Goal: Task Accomplishment & Management: Manage account settings

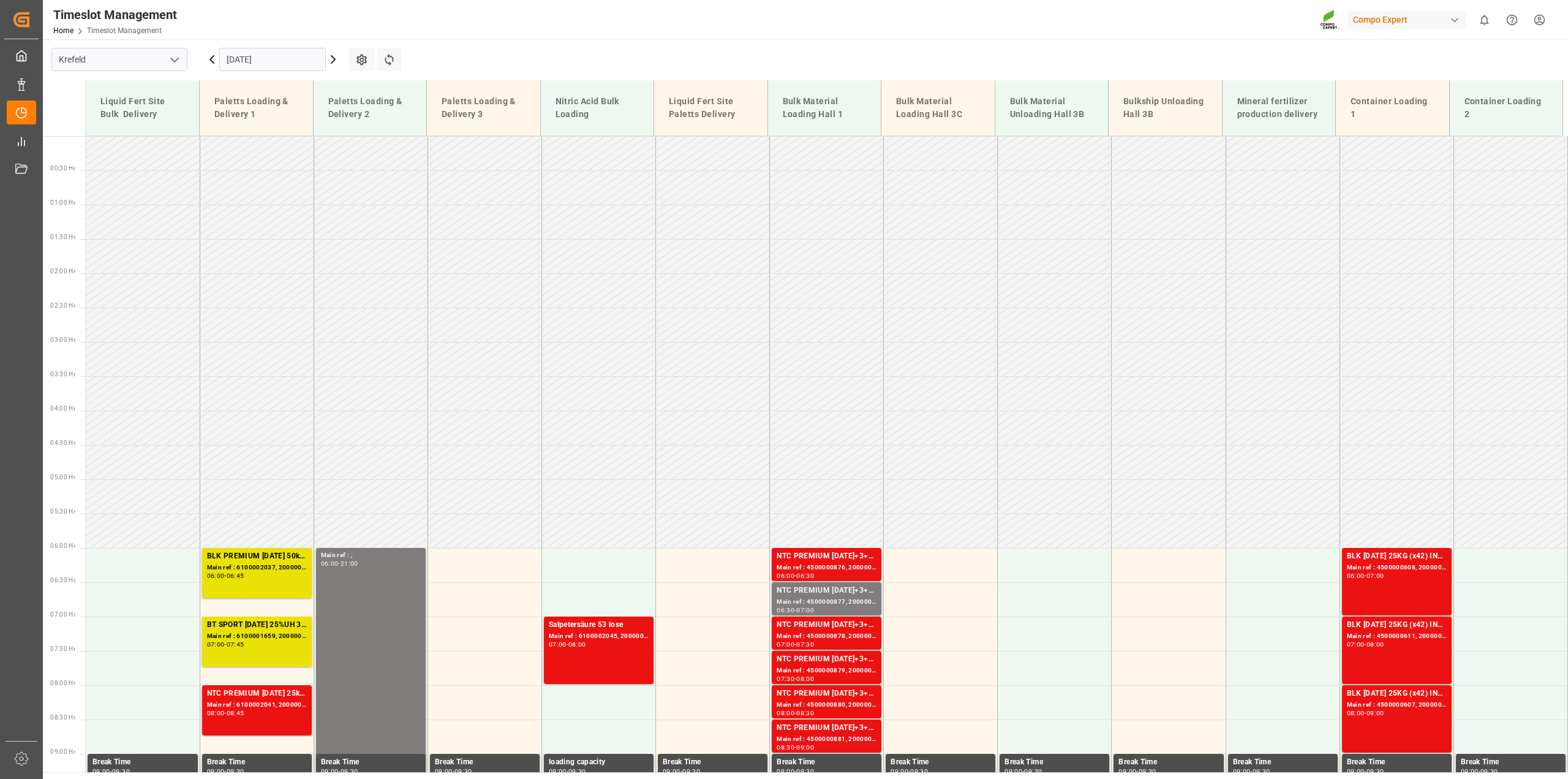
scroll to position [622, 0]
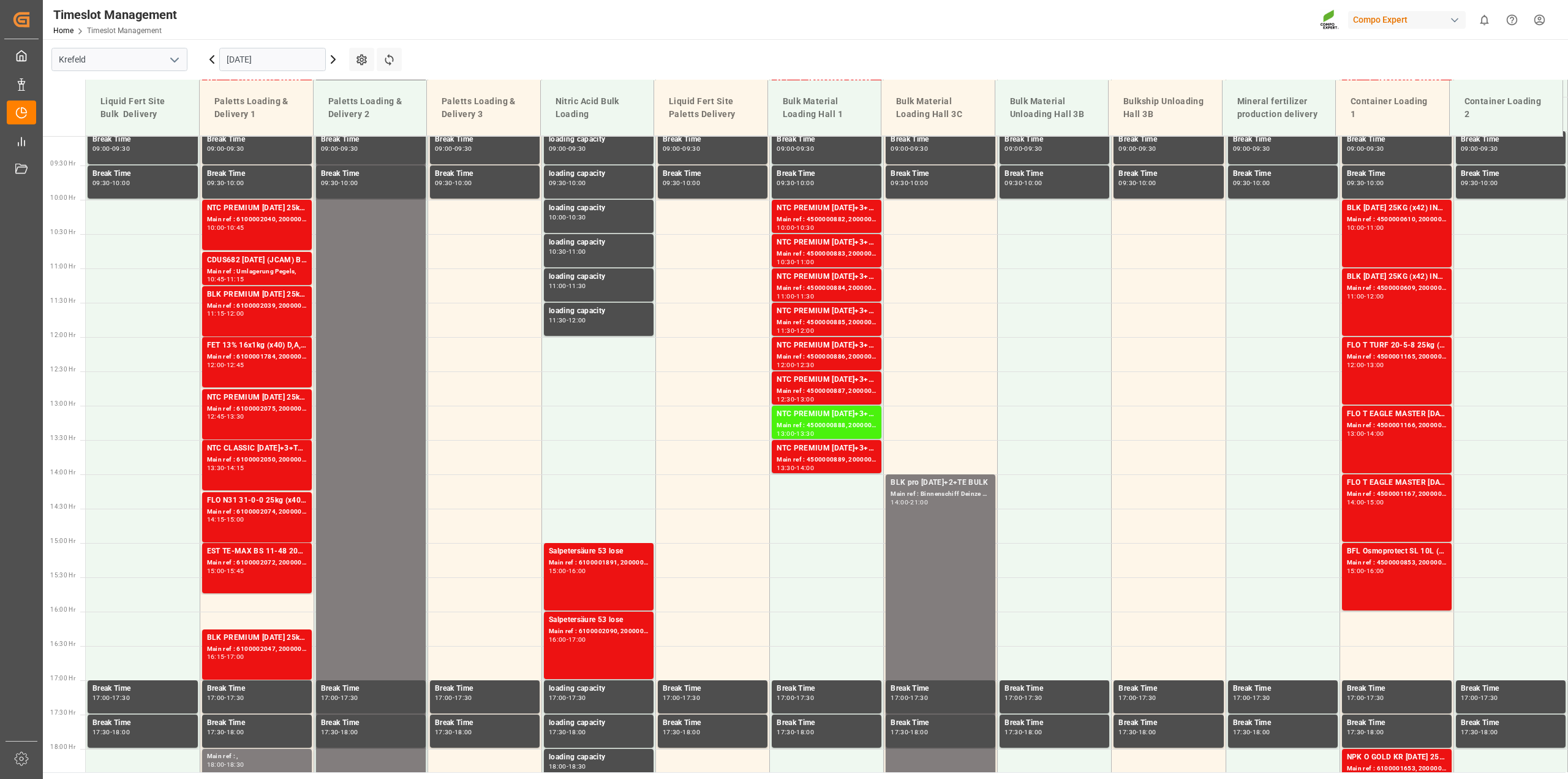
click at [212, 58] on icon at bounding box center [212, 59] width 15 height 15
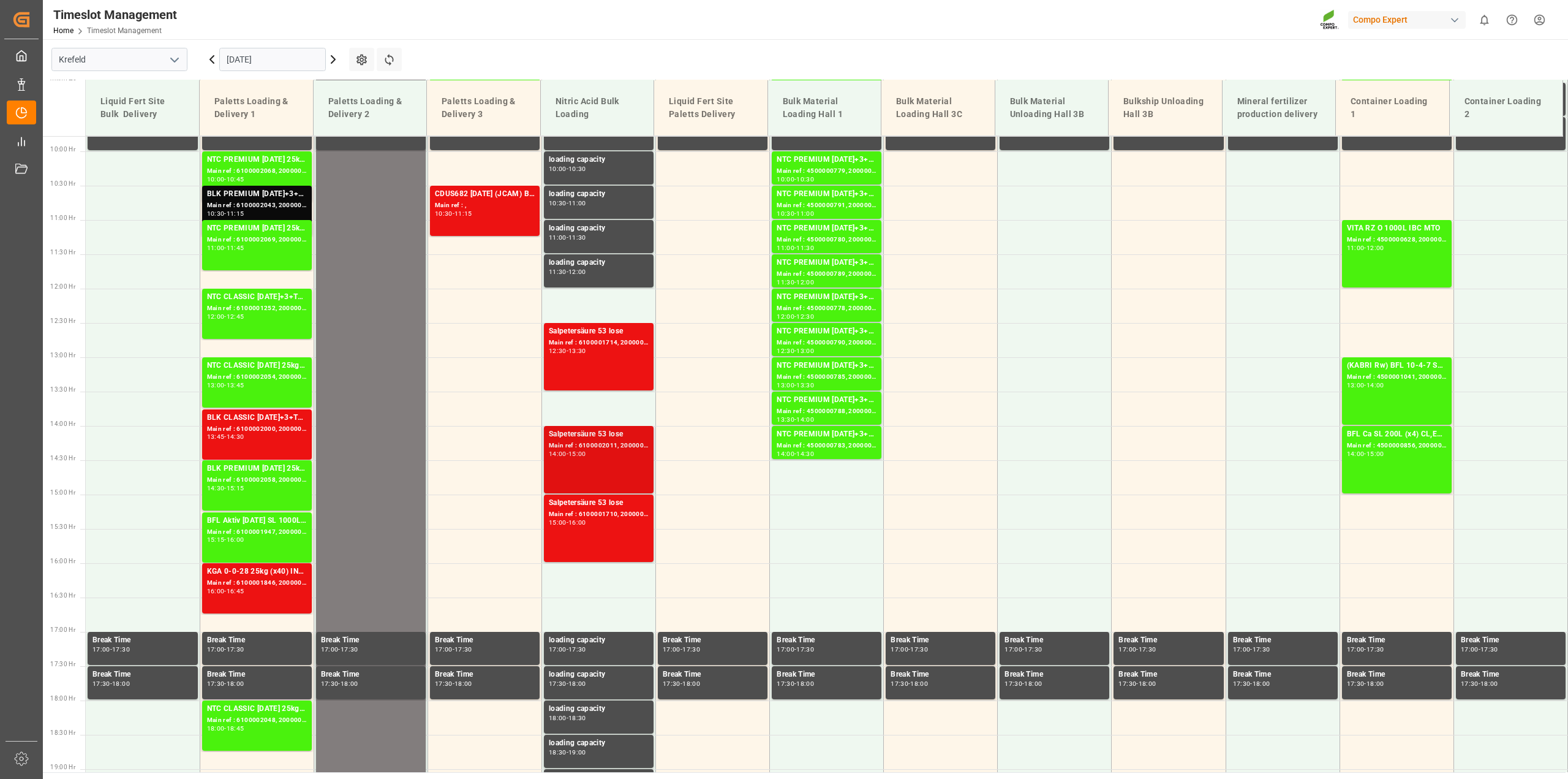
scroll to position [691, 0]
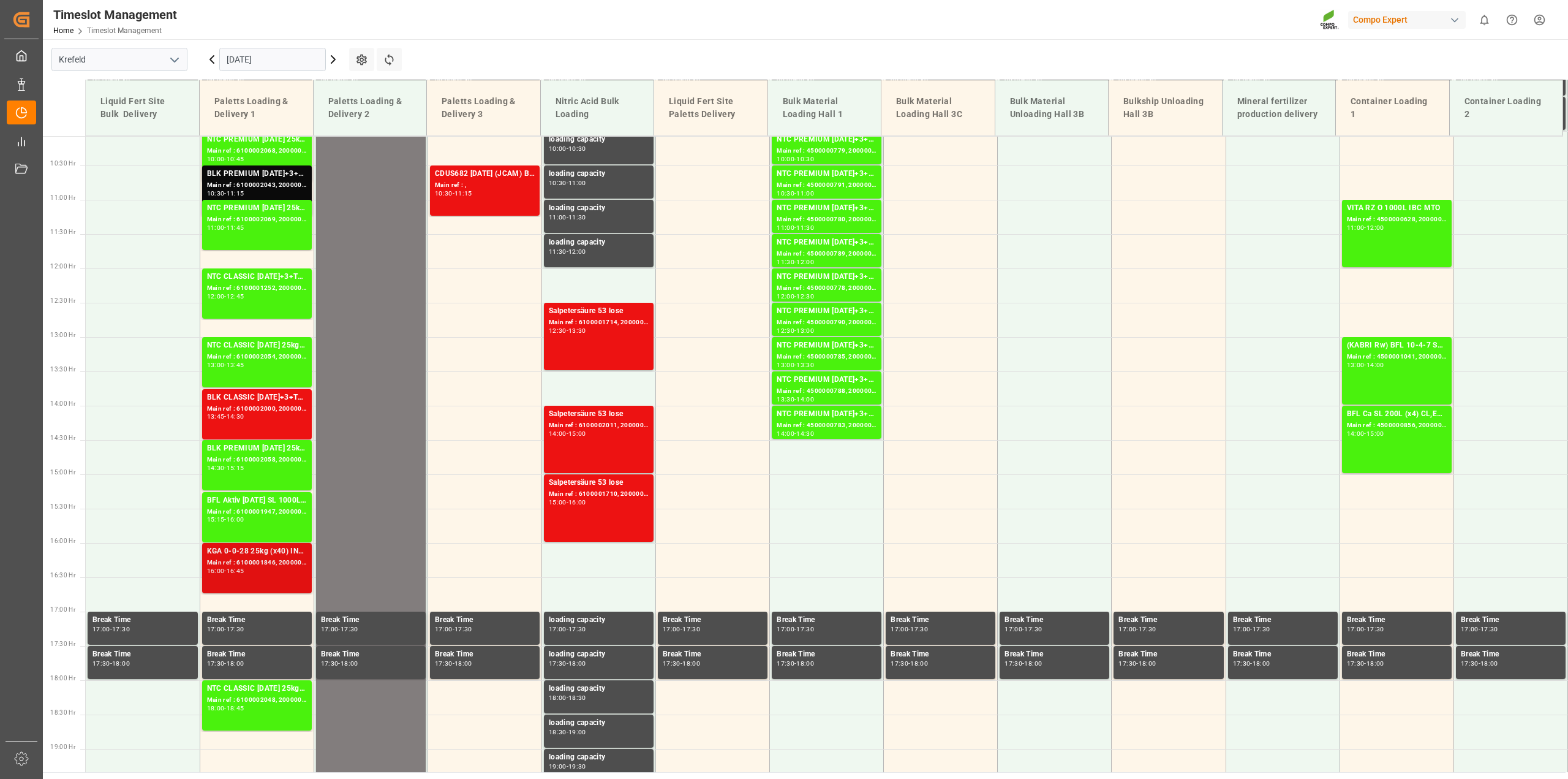
click at [276, 562] on div "Main ref : 6100001846, 2000000946" at bounding box center [257, 563] width 100 height 11
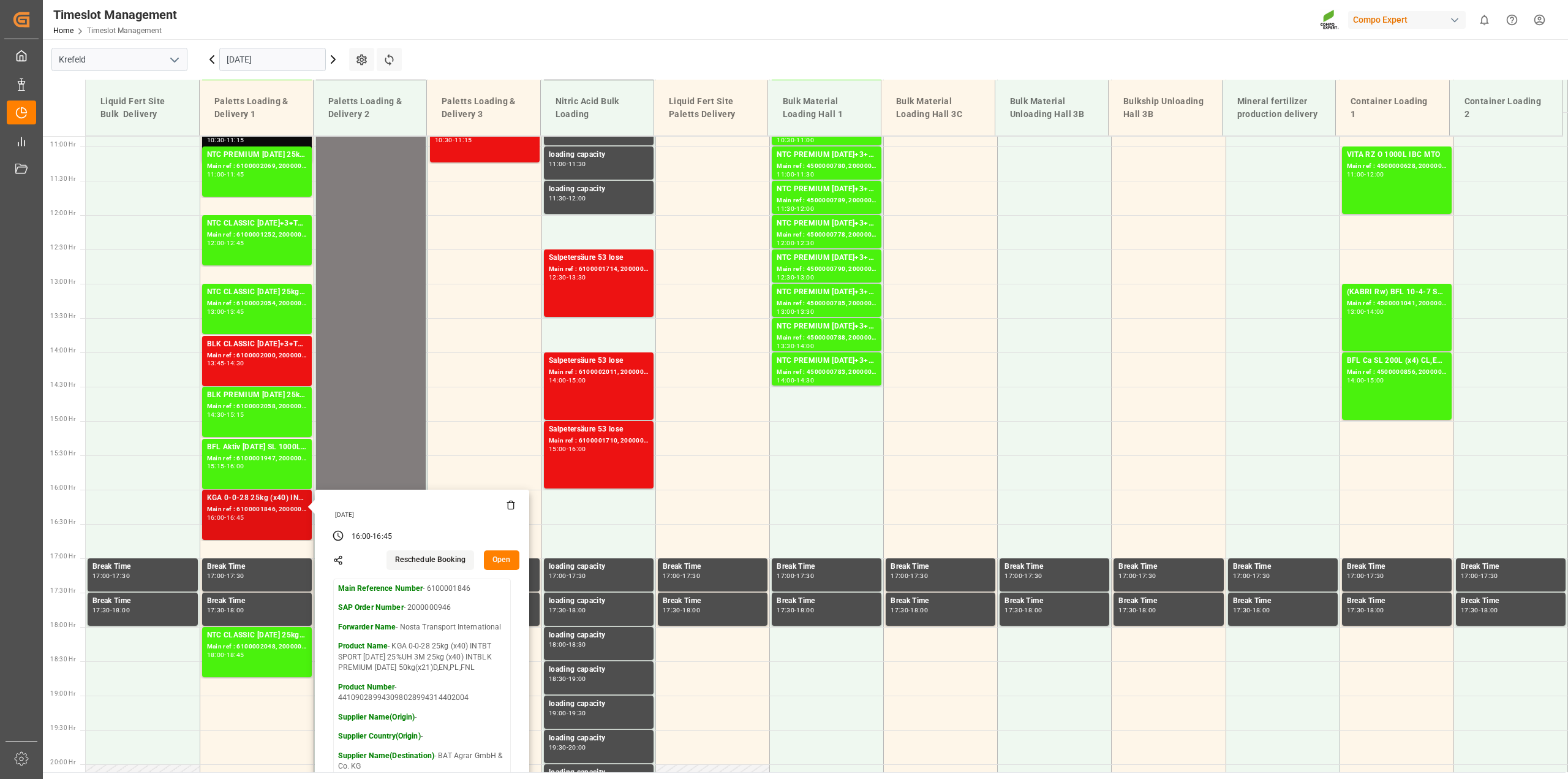
scroll to position [767, 0]
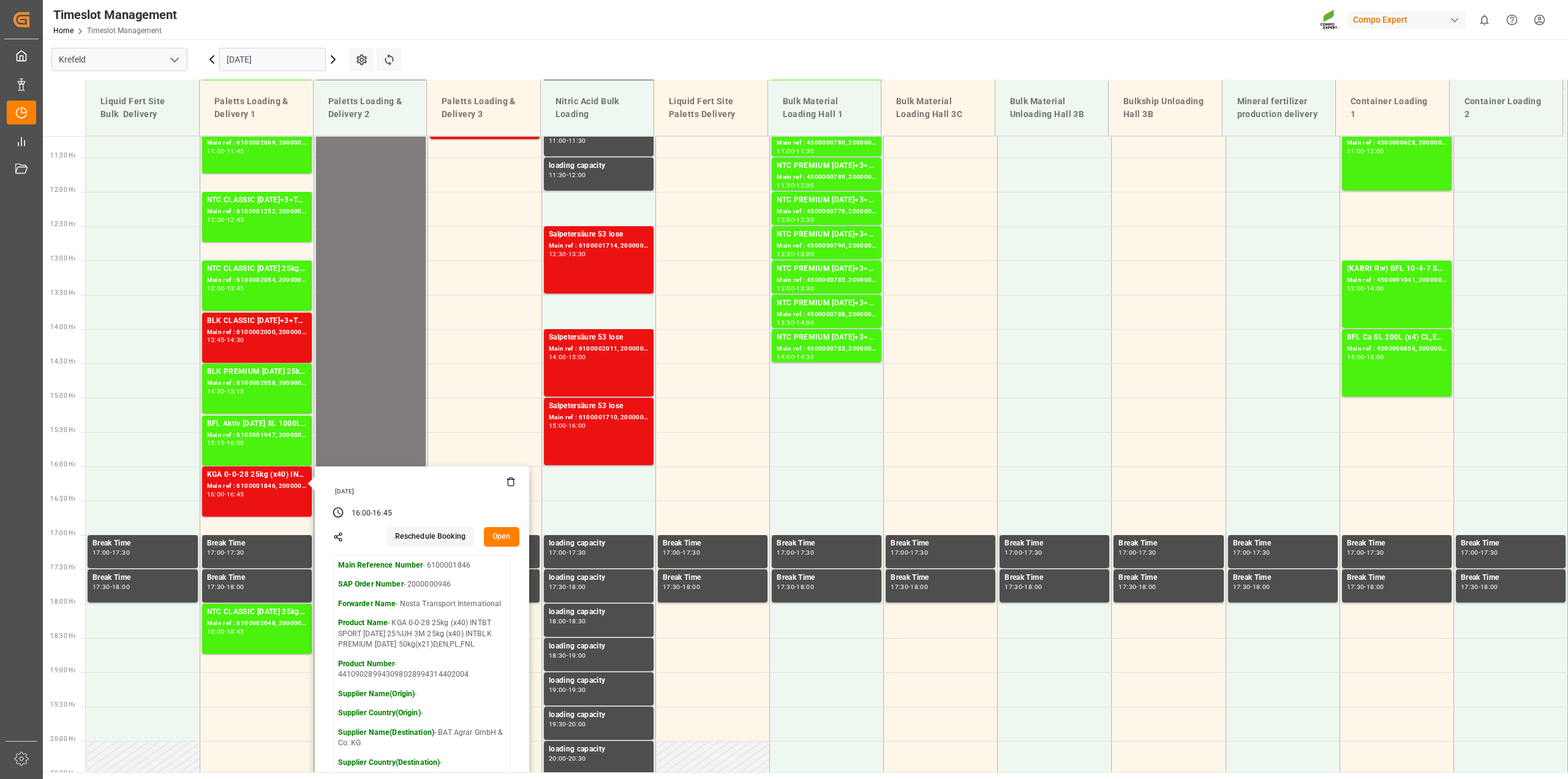
click at [513, 529] on button "Open" at bounding box center [501, 537] width 36 height 20
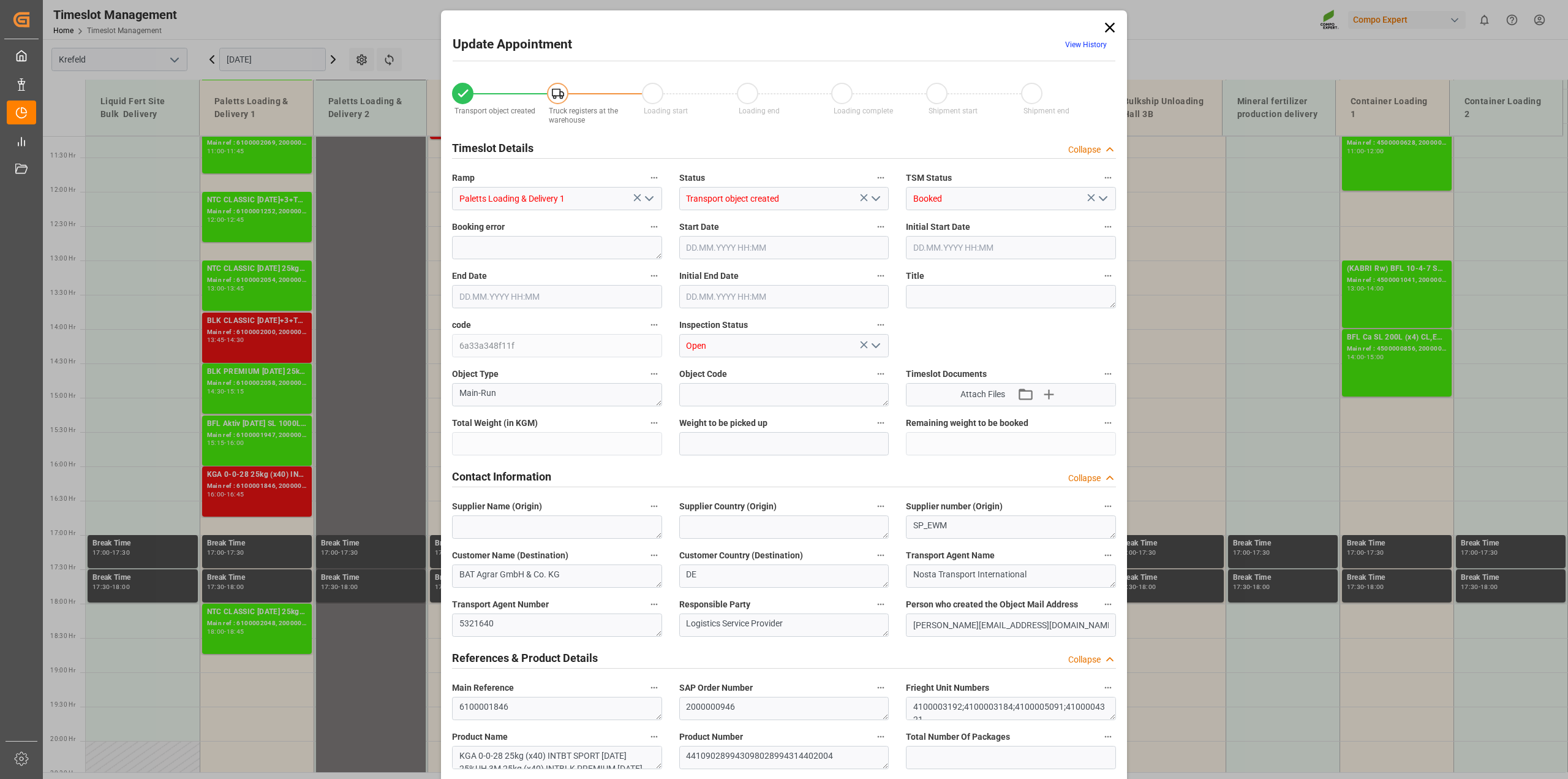
type input "22485.5"
type input "0"
type input "[DATE] 16:00"
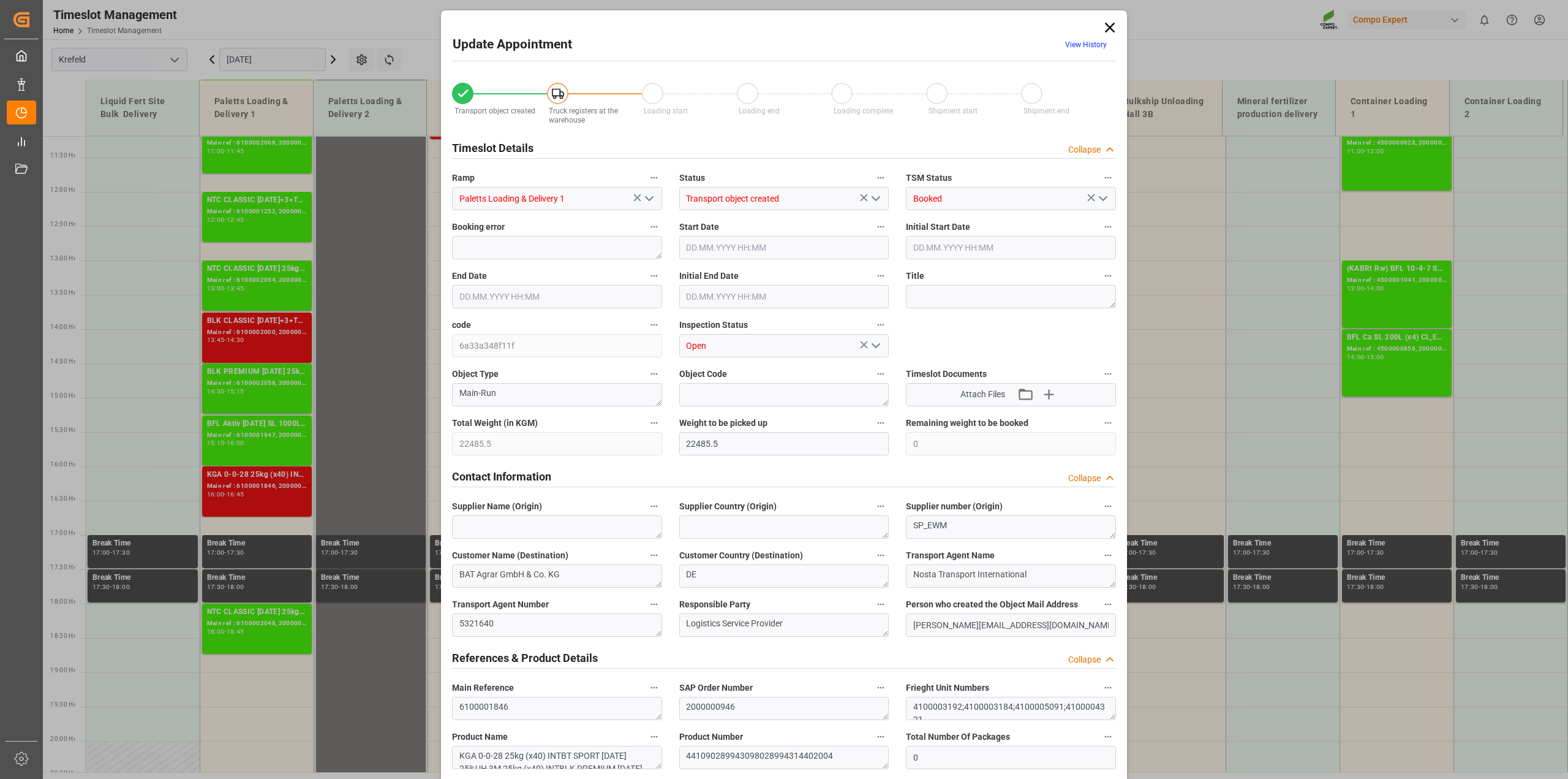
type input "[DATE] 16:00"
type input "[DATE] 16:45"
type input "[DATE] 16:30"
type input "[DATE] 09:05"
type input "[DATE] 11:57"
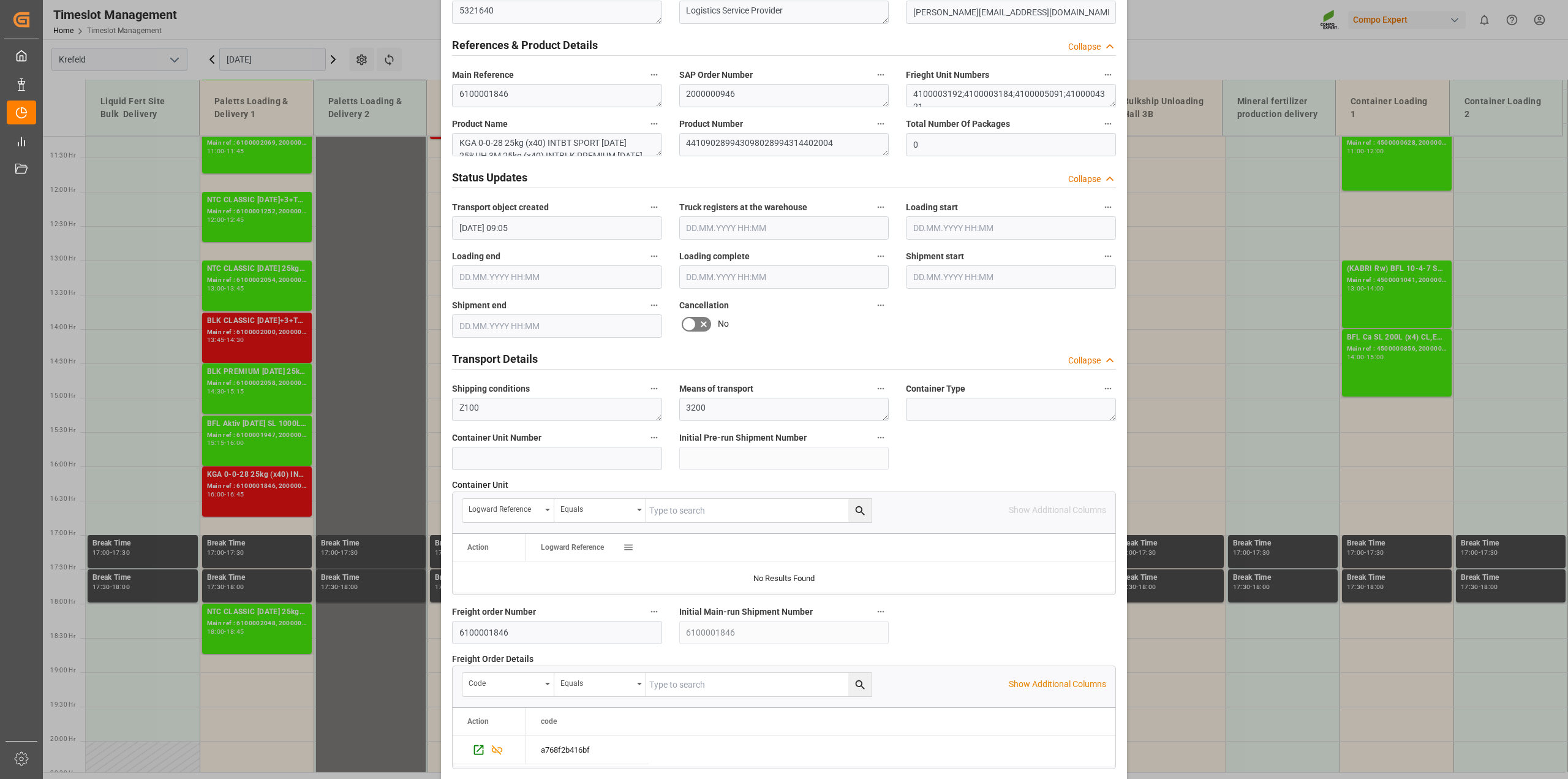
scroll to position [153, 0]
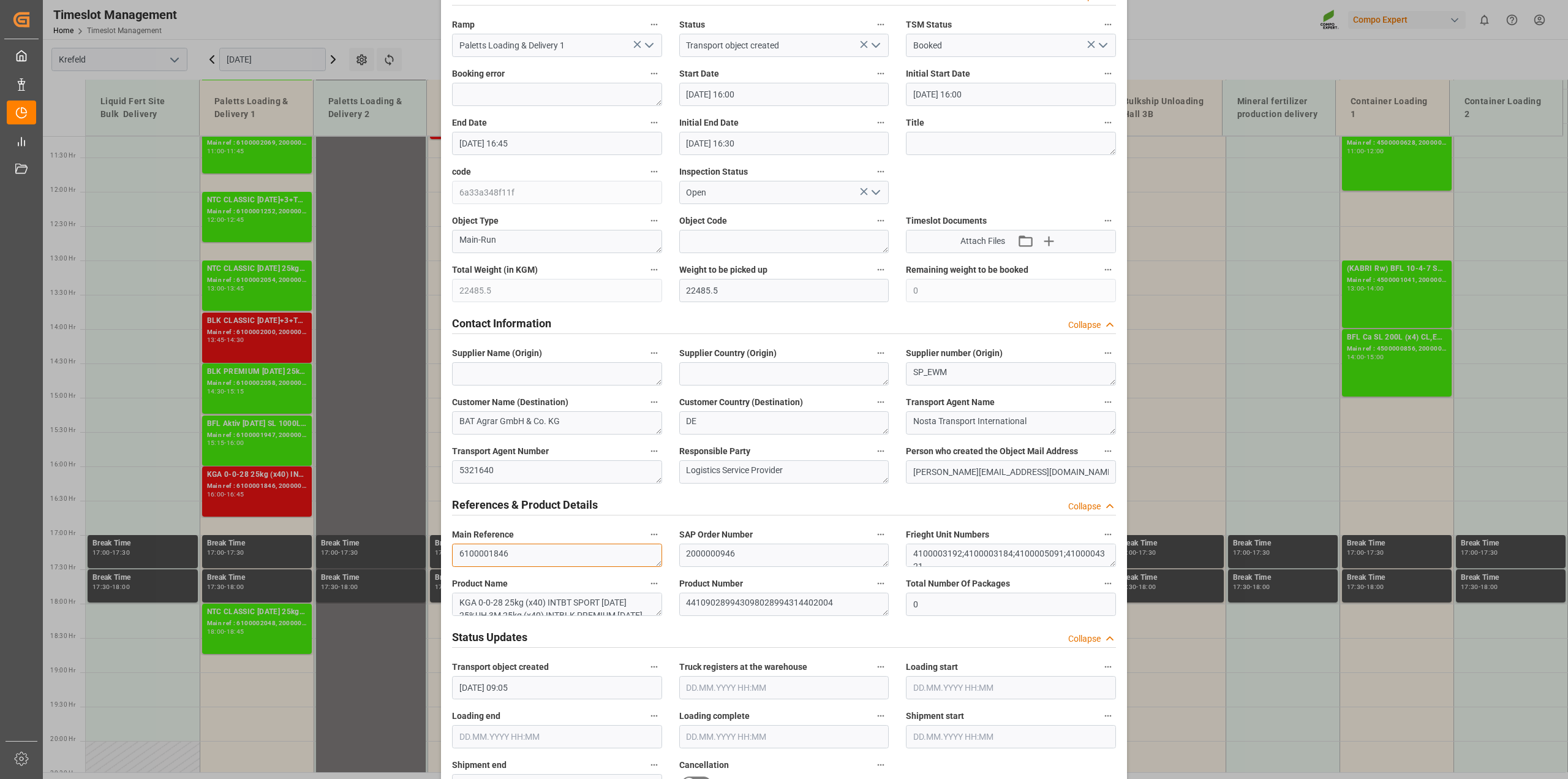
drag, startPoint x: 515, startPoint y: 551, endPoint x: 408, endPoint y: 549, distance: 107.0
click at [408, 549] on div "Update Appointment View History Transport object created Truck registers at the…" at bounding box center [784, 389] width 1568 height 779
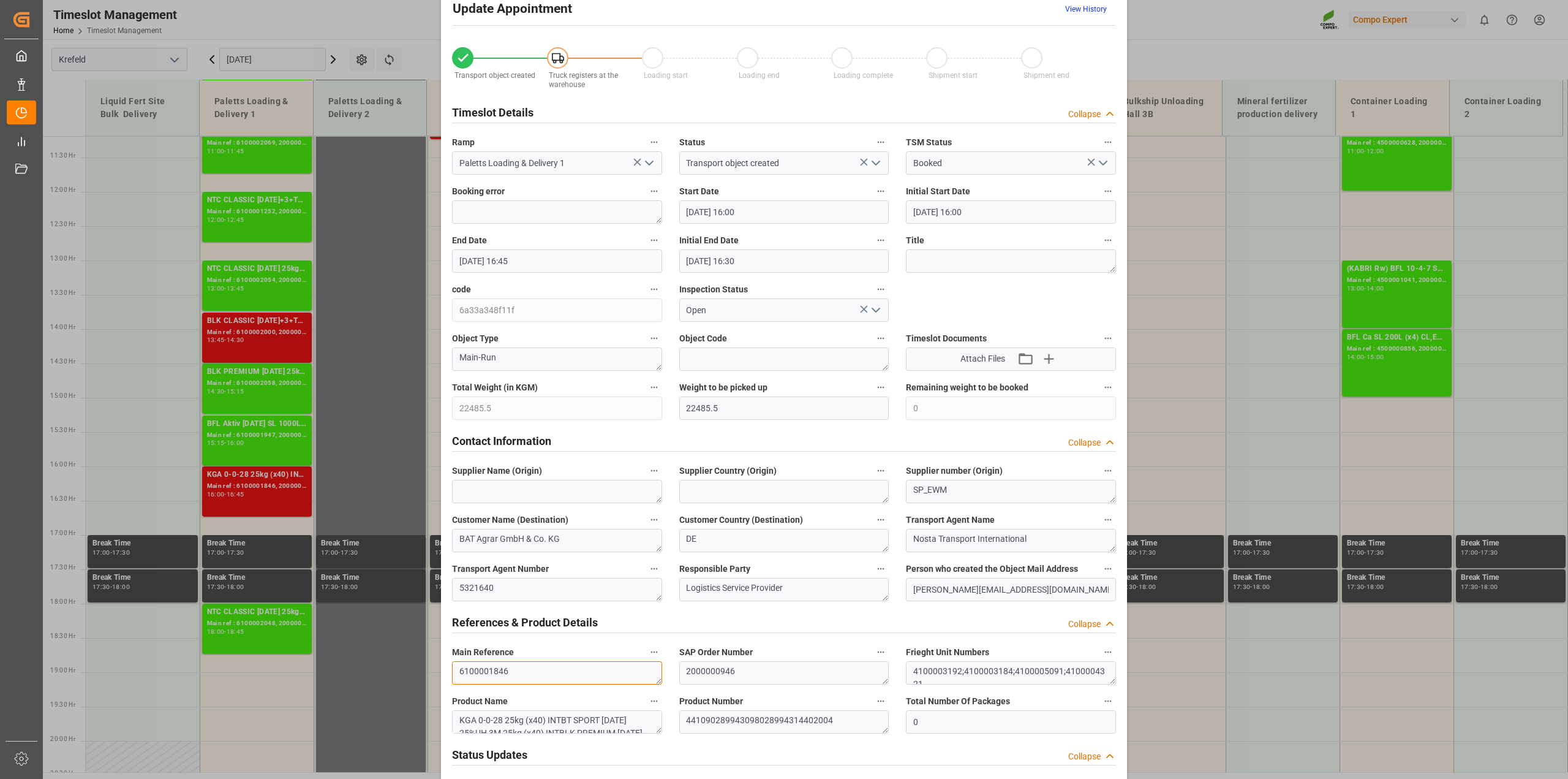
scroll to position [0, 0]
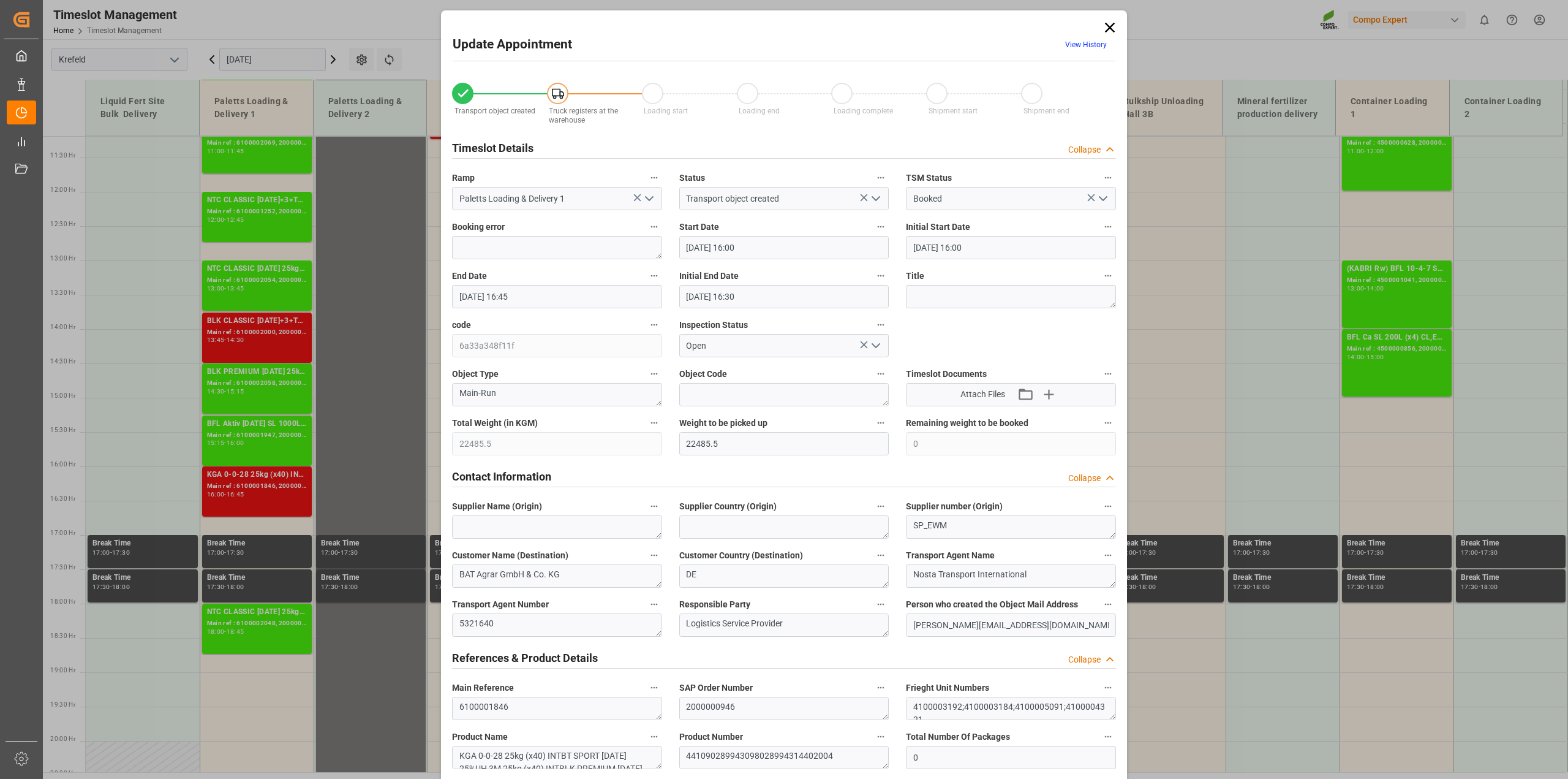
click at [1109, 31] on icon at bounding box center [1109, 27] width 17 height 17
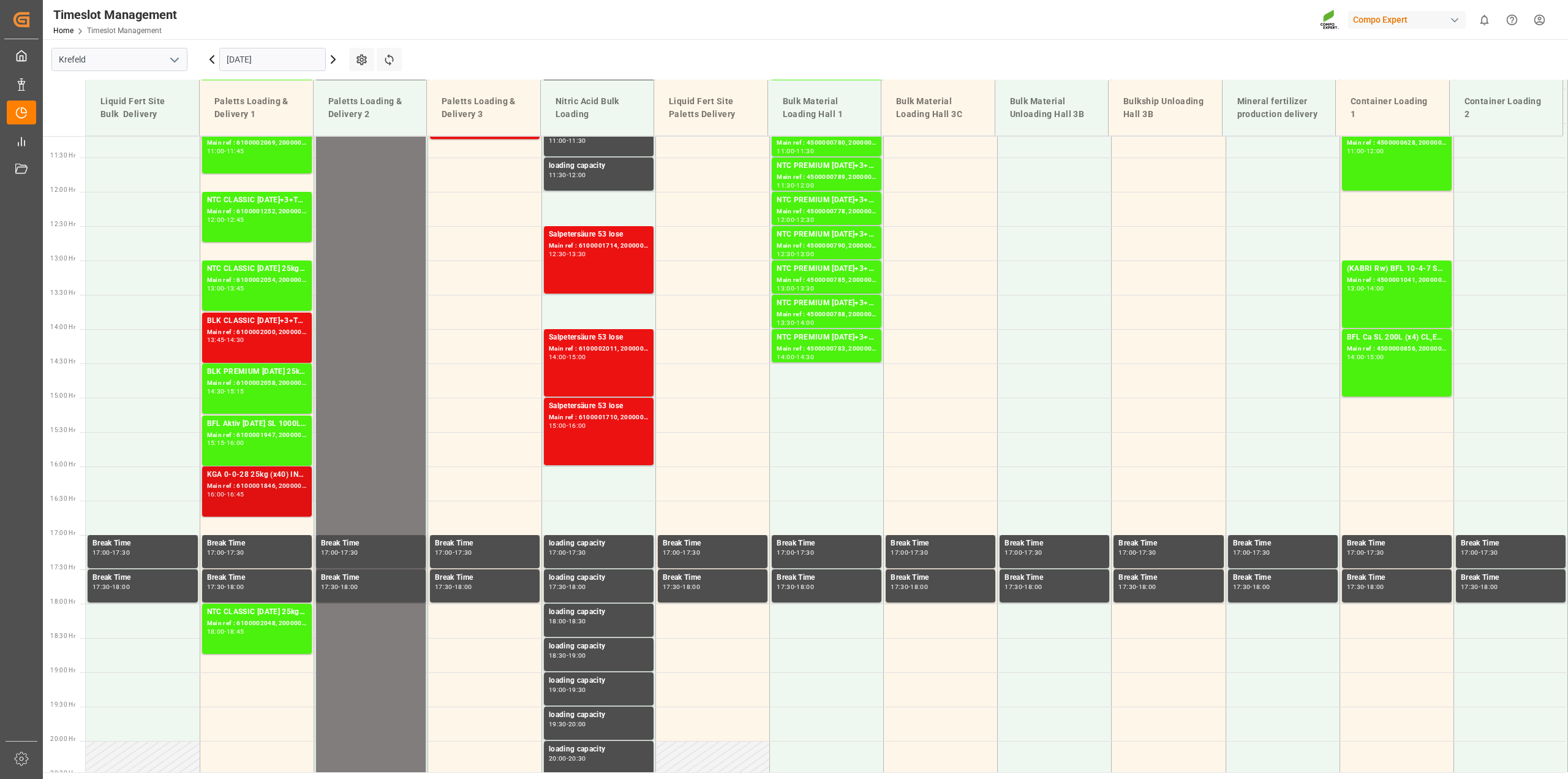
click at [244, 494] on div "16:45" at bounding box center [235, 494] width 18 height 6
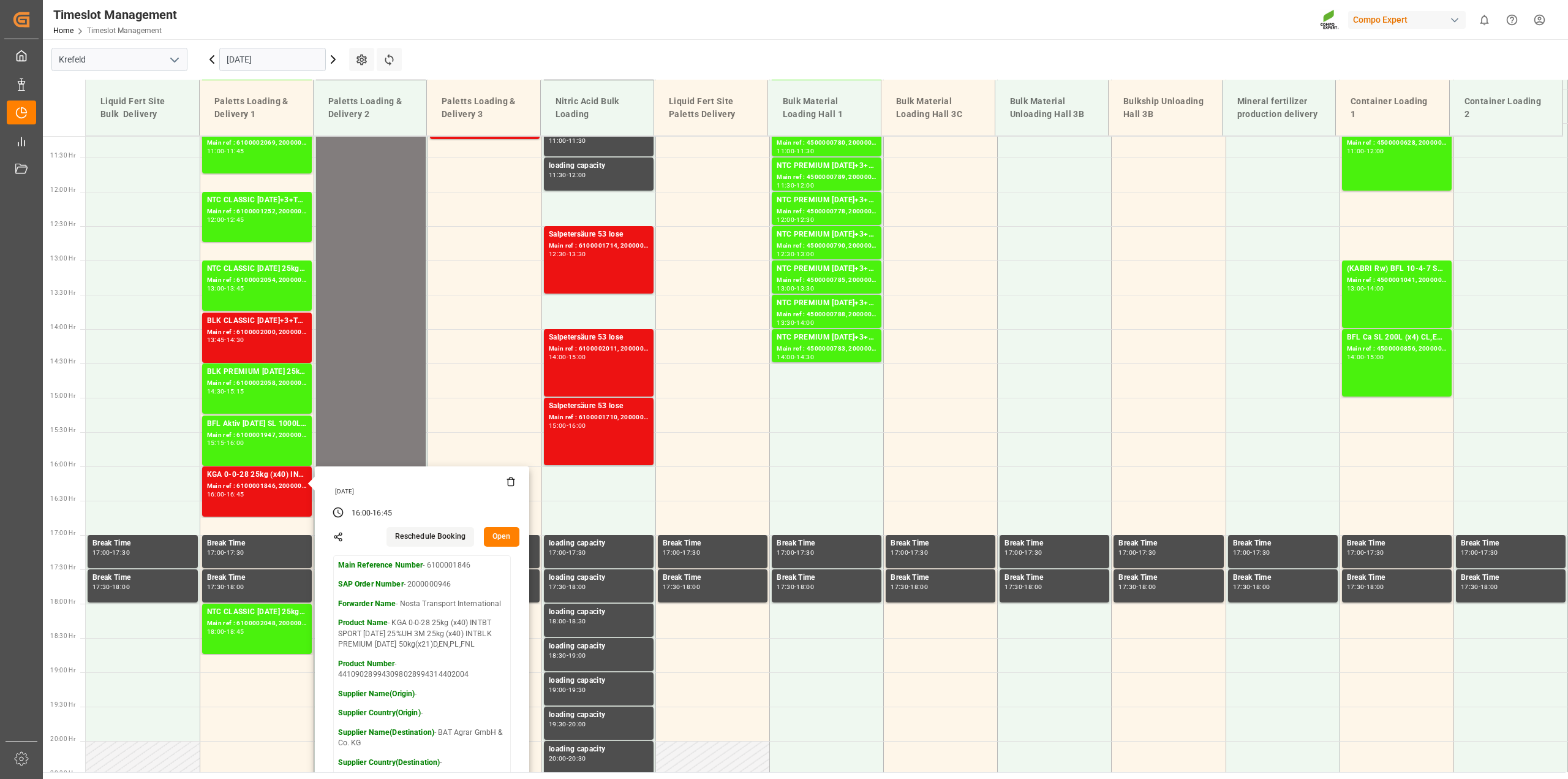
click at [504, 537] on button "Open" at bounding box center [501, 537] width 36 height 20
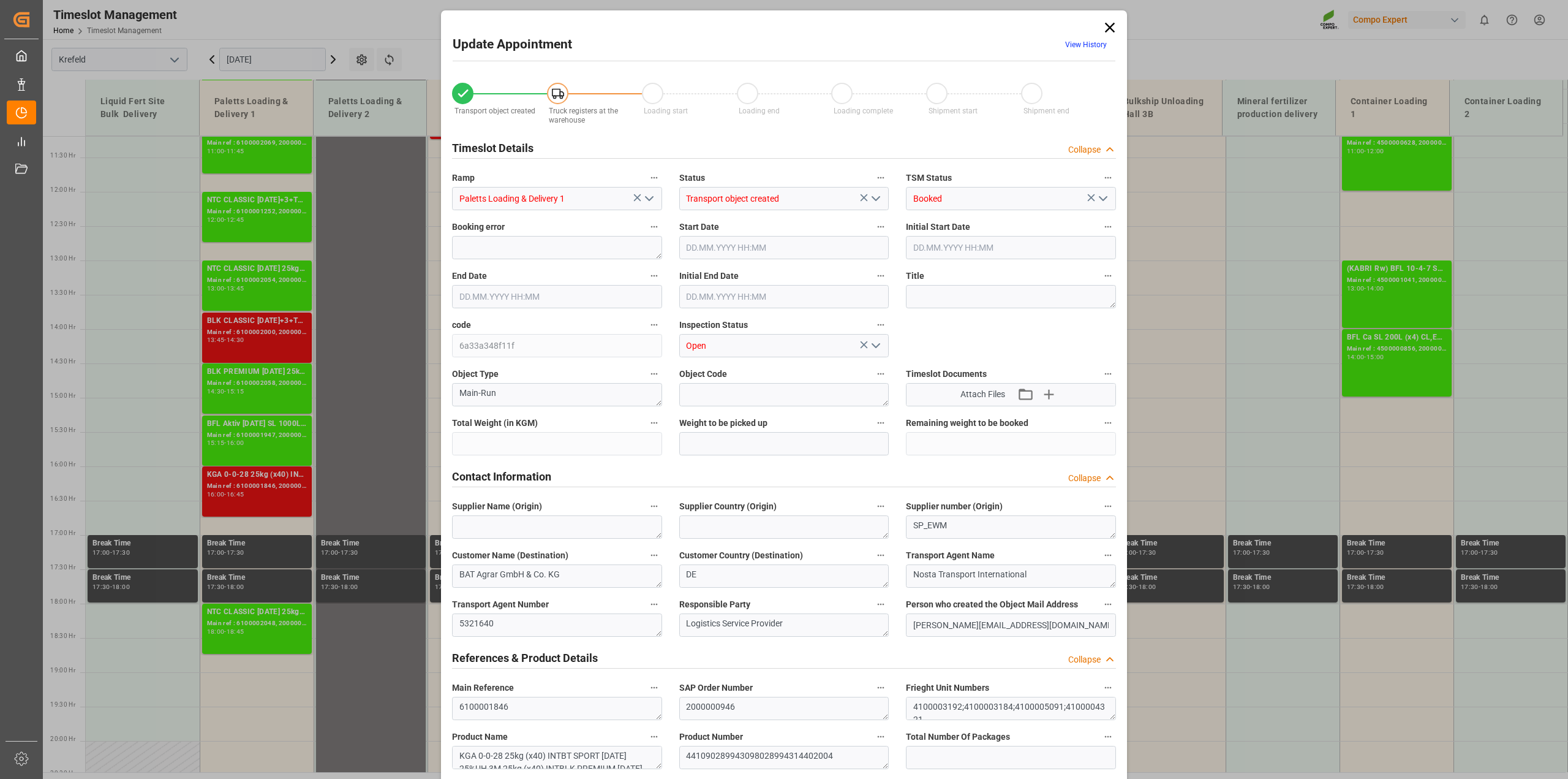
type input "22485.5"
type input "0"
type input "[DATE] 16:00"
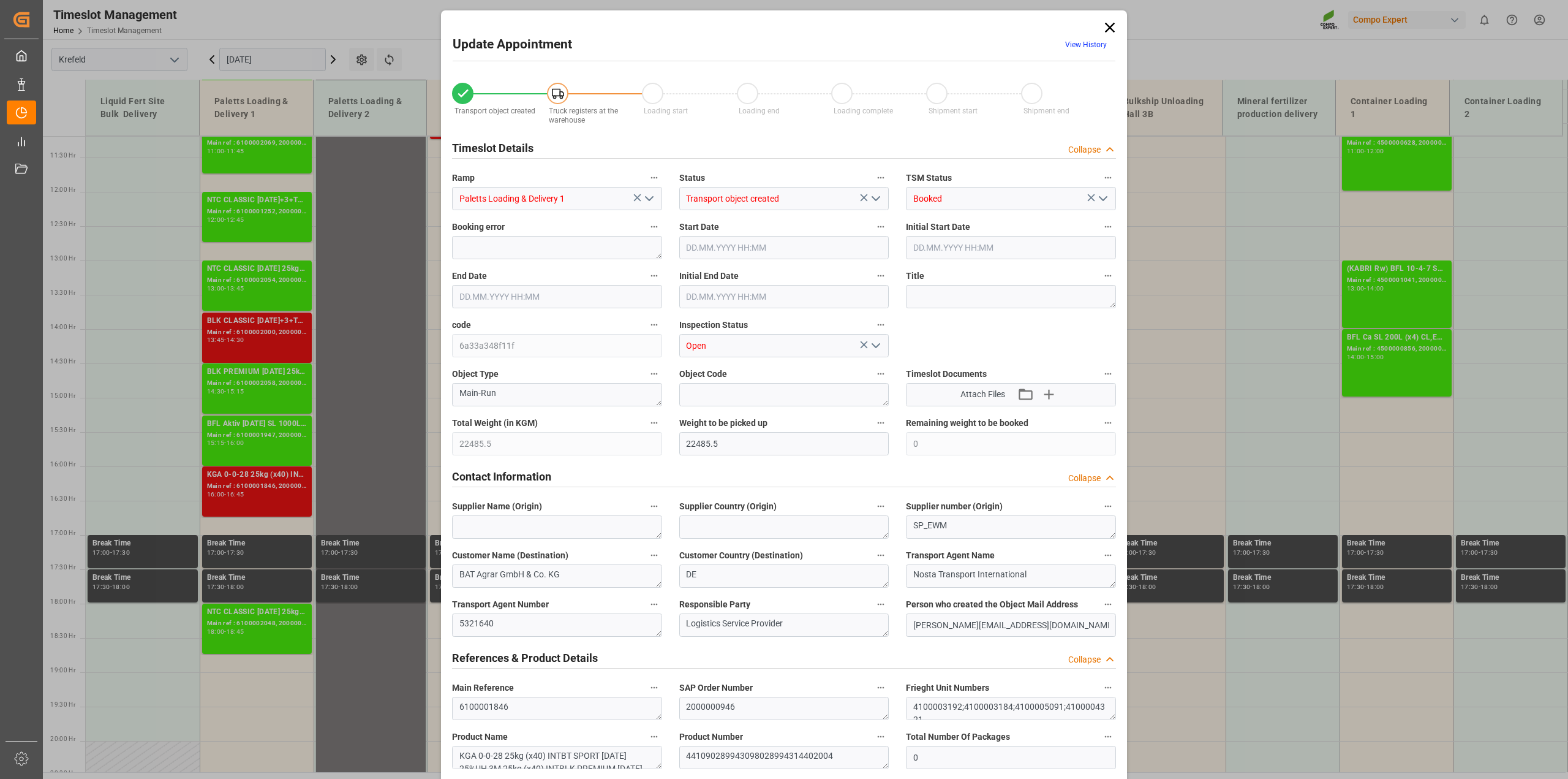
type input "[DATE] 16:00"
type input "[DATE] 16:45"
type input "[DATE] 16:30"
type input "[DATE] 09:05"
type input "[DATE] 11:57"
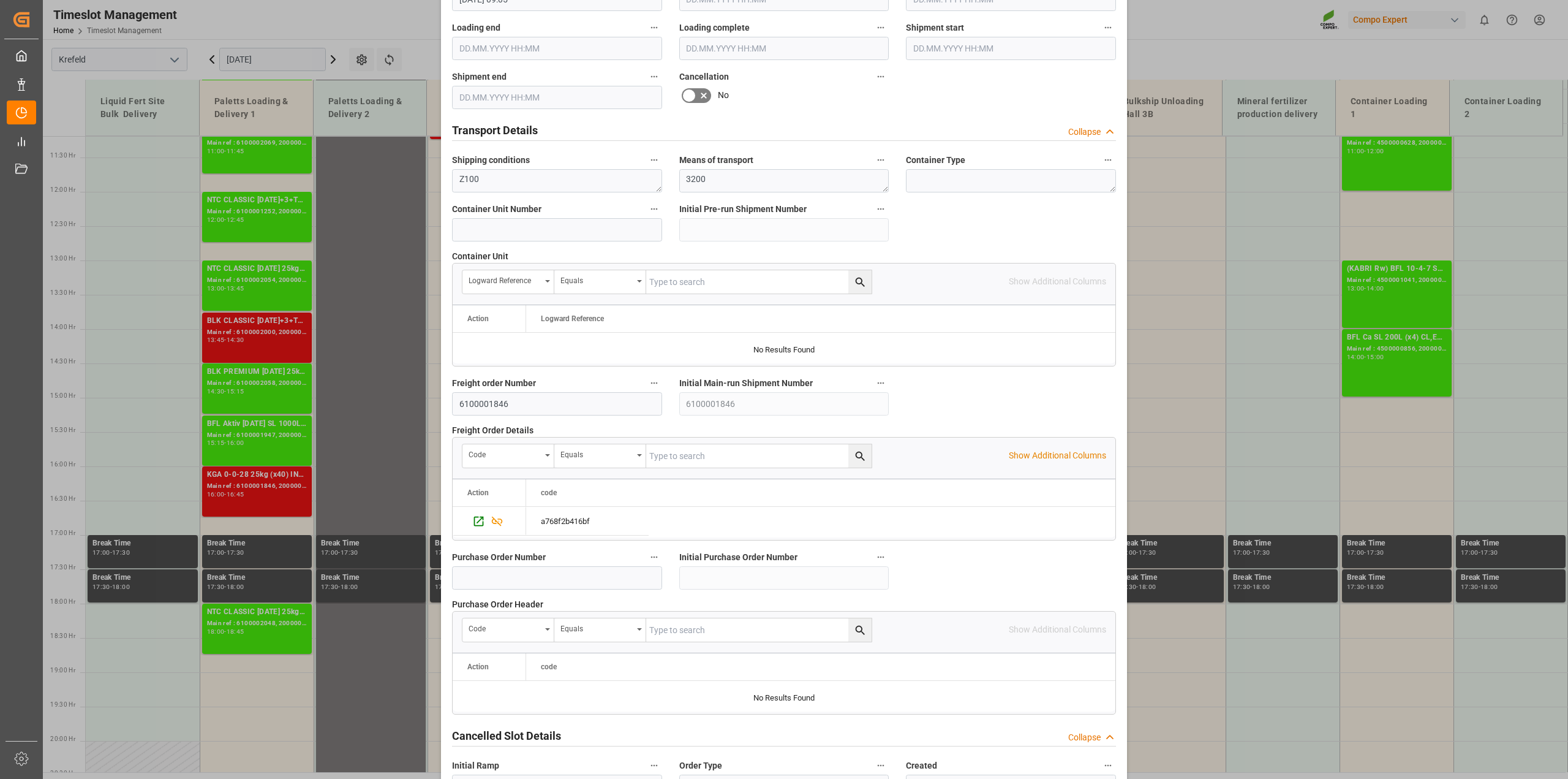
scroll to position [843, 0]
click at [474, 523] on icon "Press SPACE to select this row." at bounding box center [479, 520] width 10 height 10
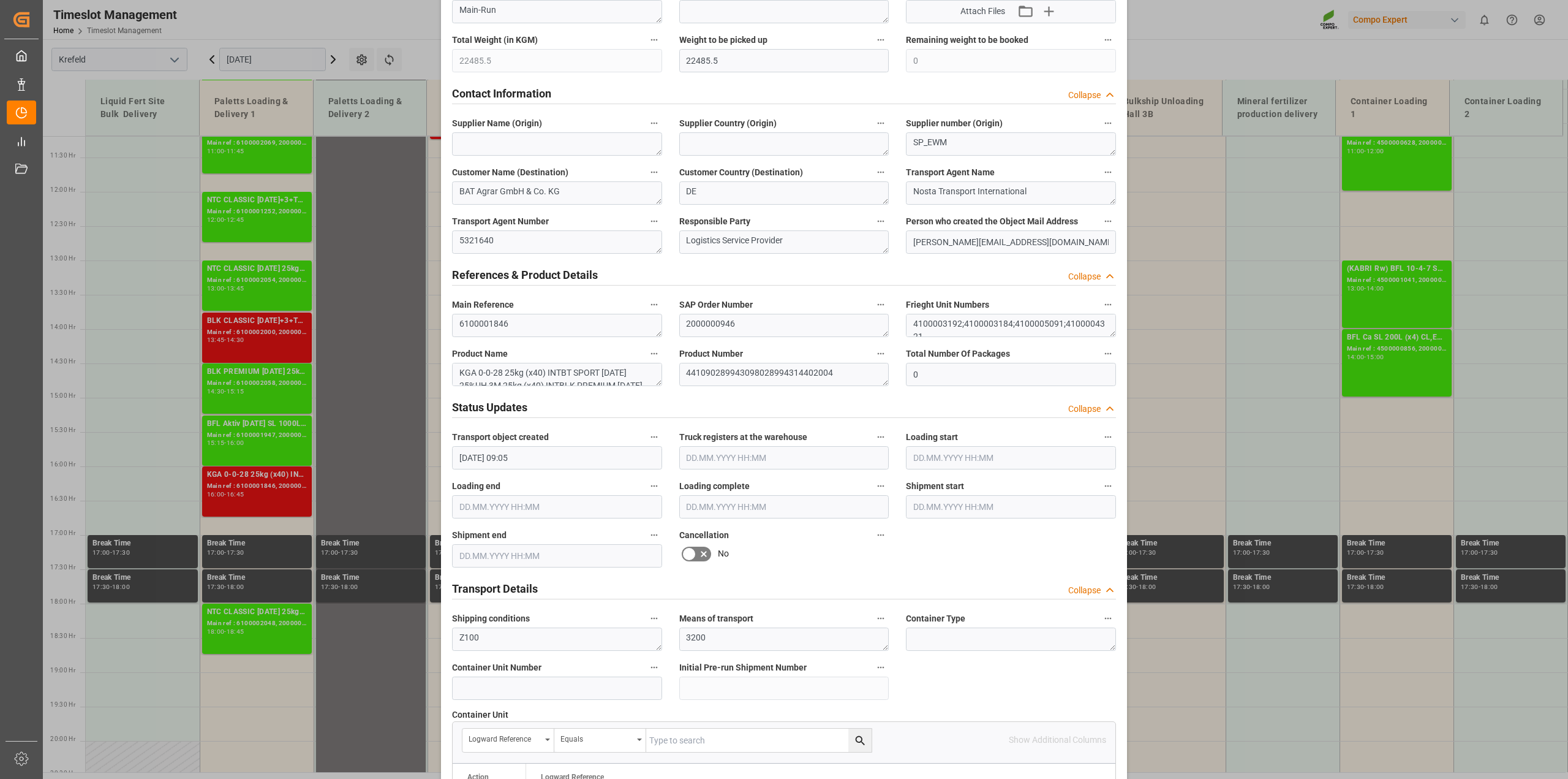
scroll to position [0, 0]
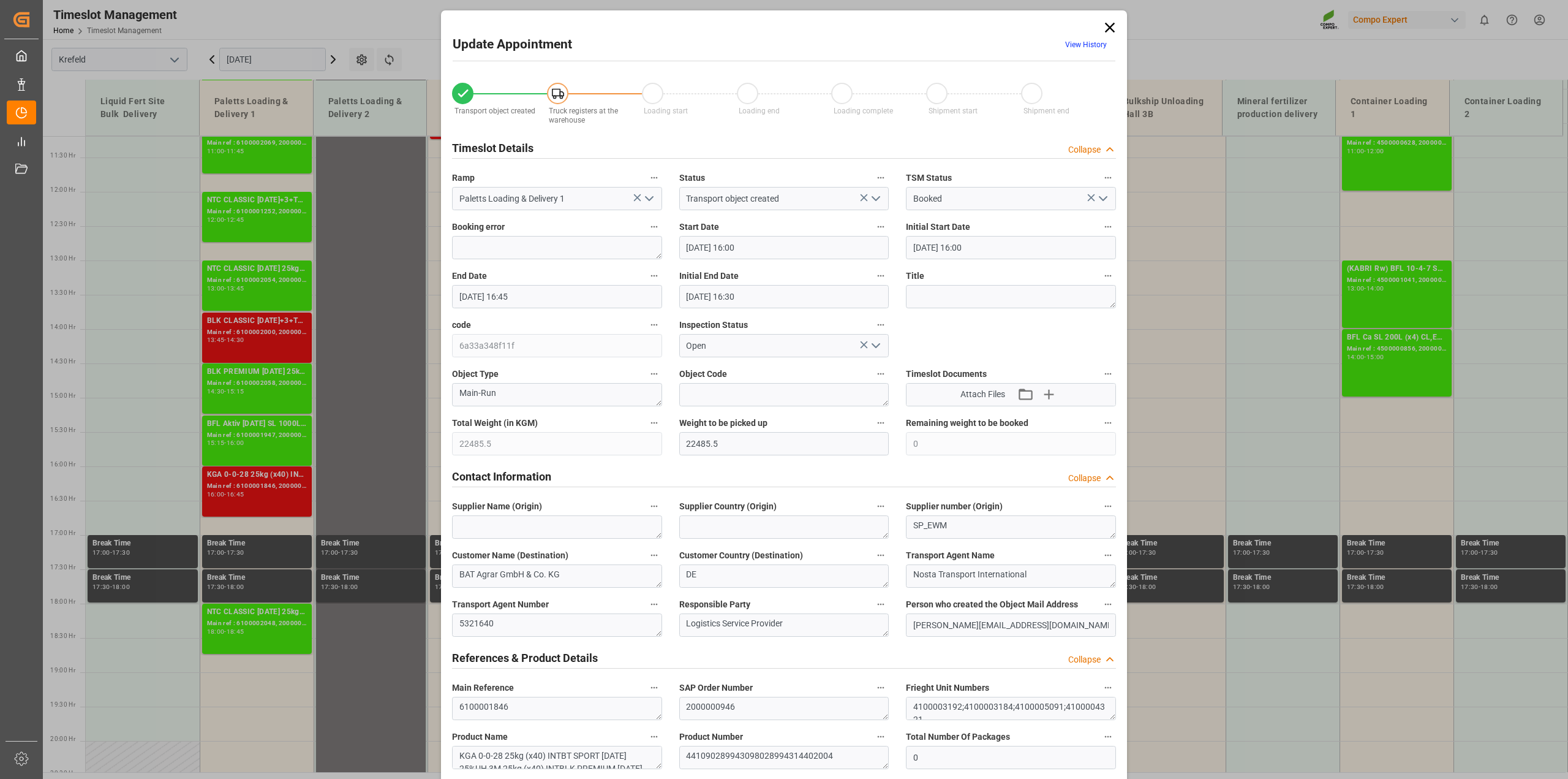
click at [1107, 27] on icon at bounding box center [1110, 27] width 10 height 10
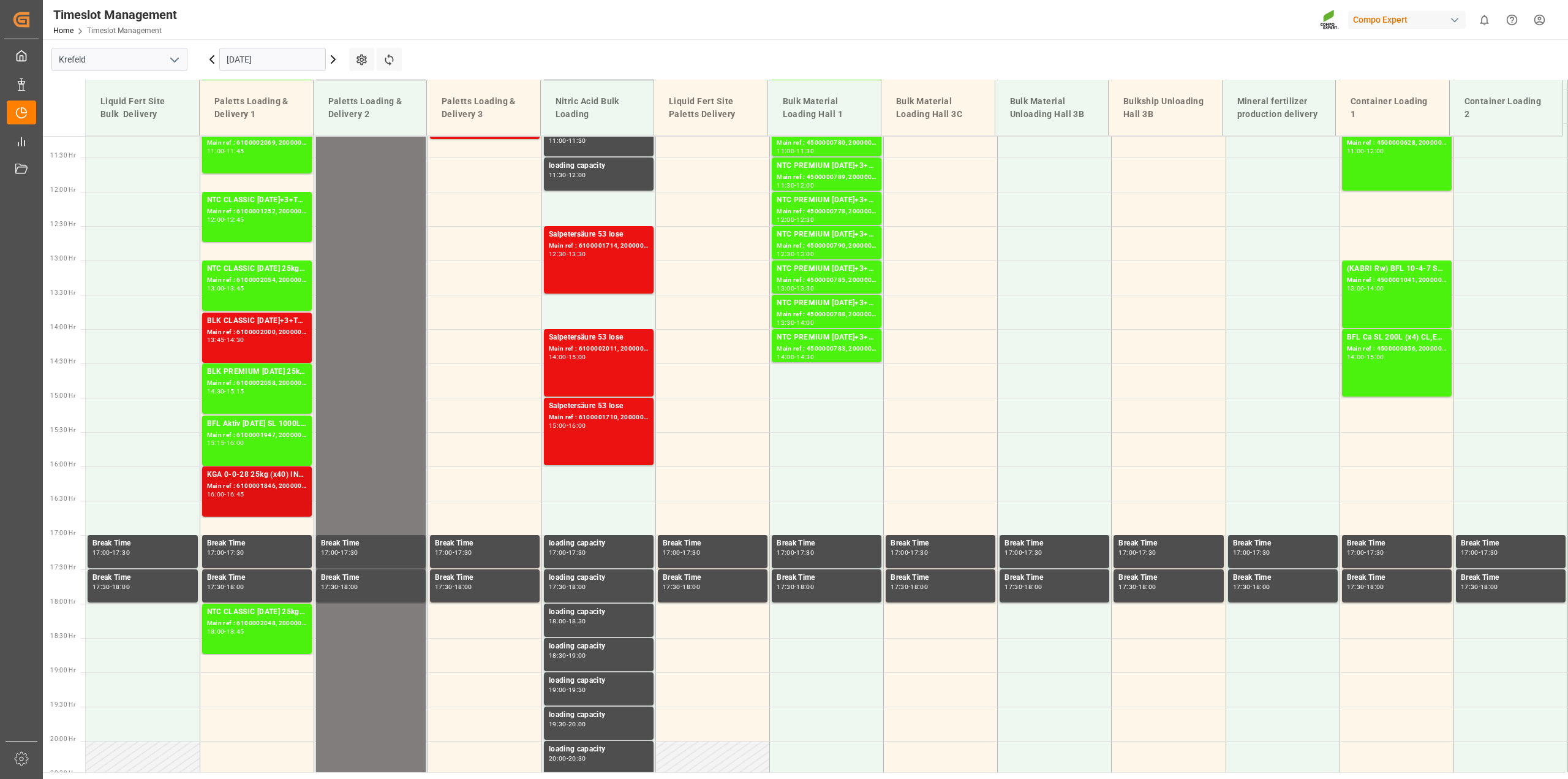
click at [259, 492] on div "16:00 - 16:45" at bounding box center [257, 495] width 100 height 7
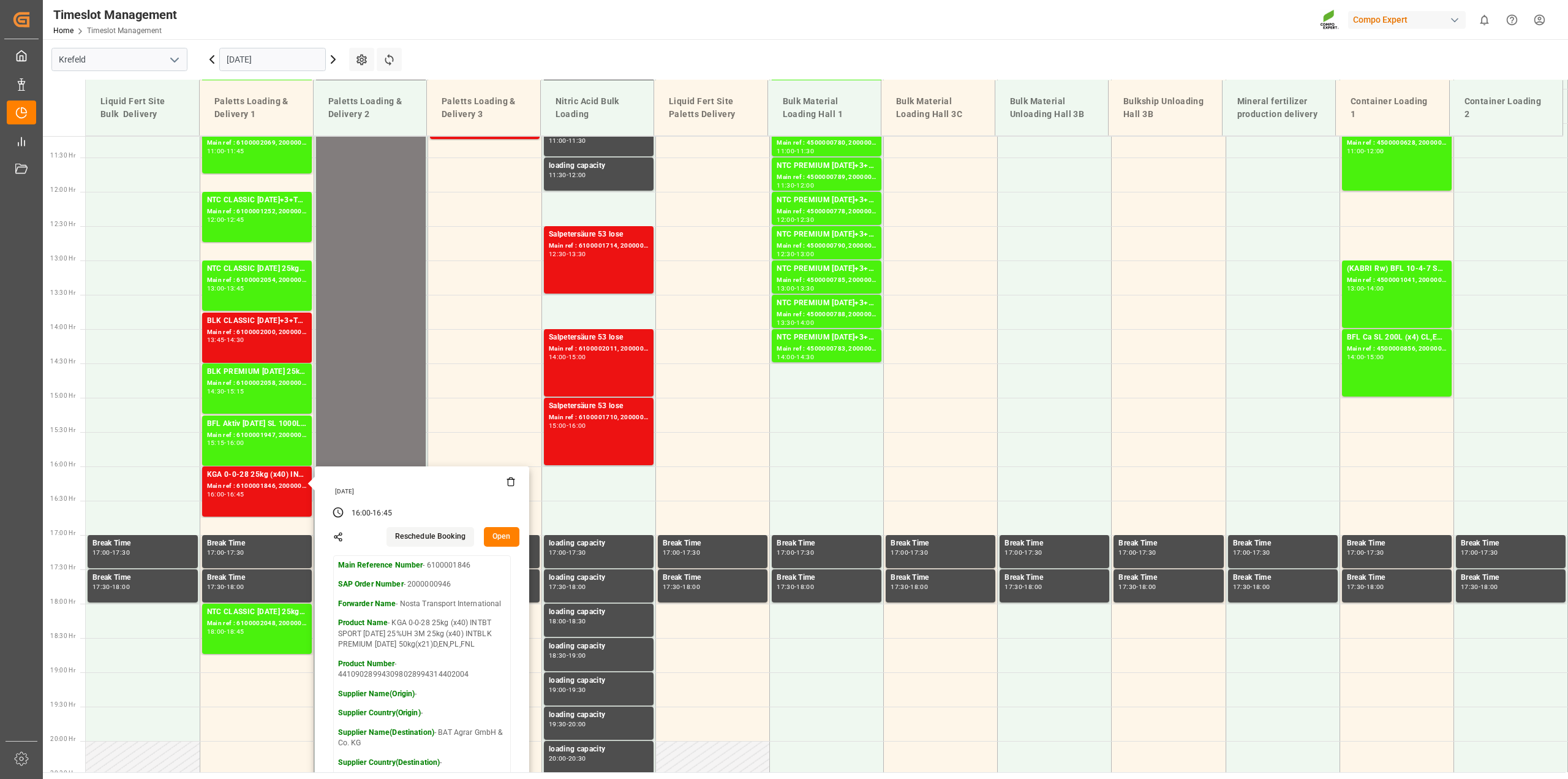
click at [495, 539] on button "Open" at bounding box center [501, 537] width 36 height 20
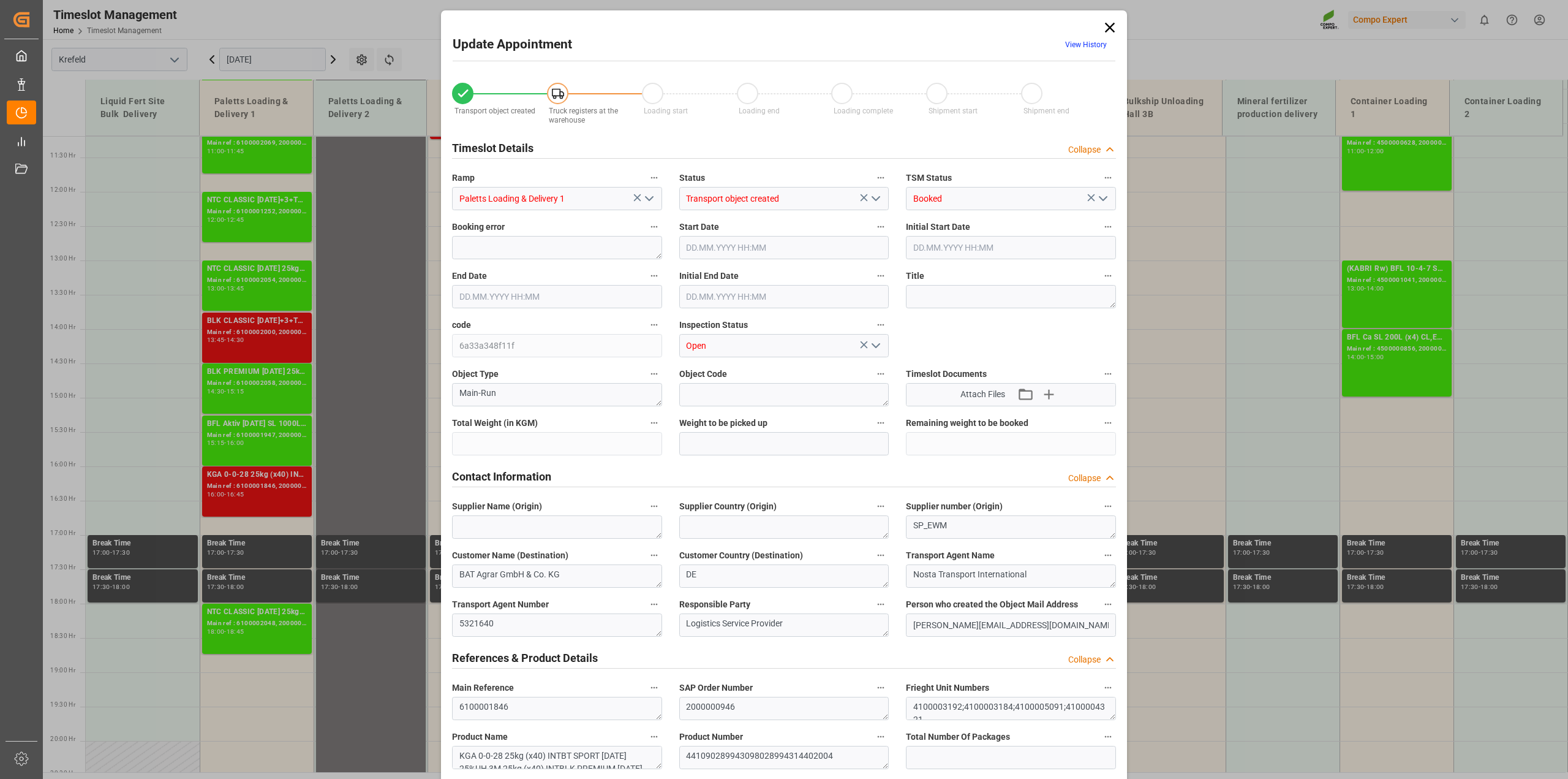
type input "22485.5"
type input "0"
type input "[DATE] 16:00"
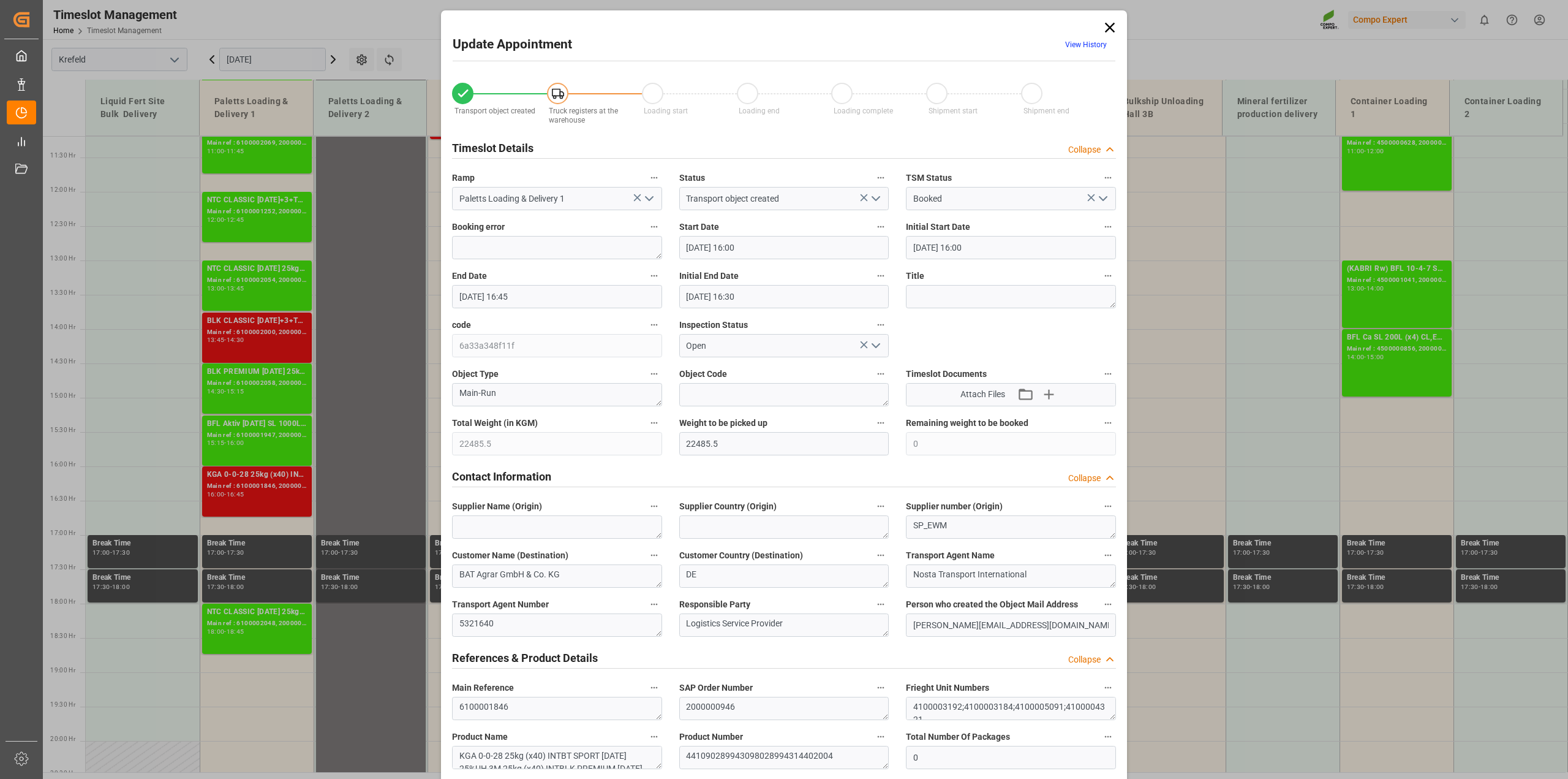
type input "[DATE] 16:00"
type input "[DATE] 16:45"
type input "[DATE] 16:30"
type input "[DATE] 09:05"
type input "[DATE] 11:57"
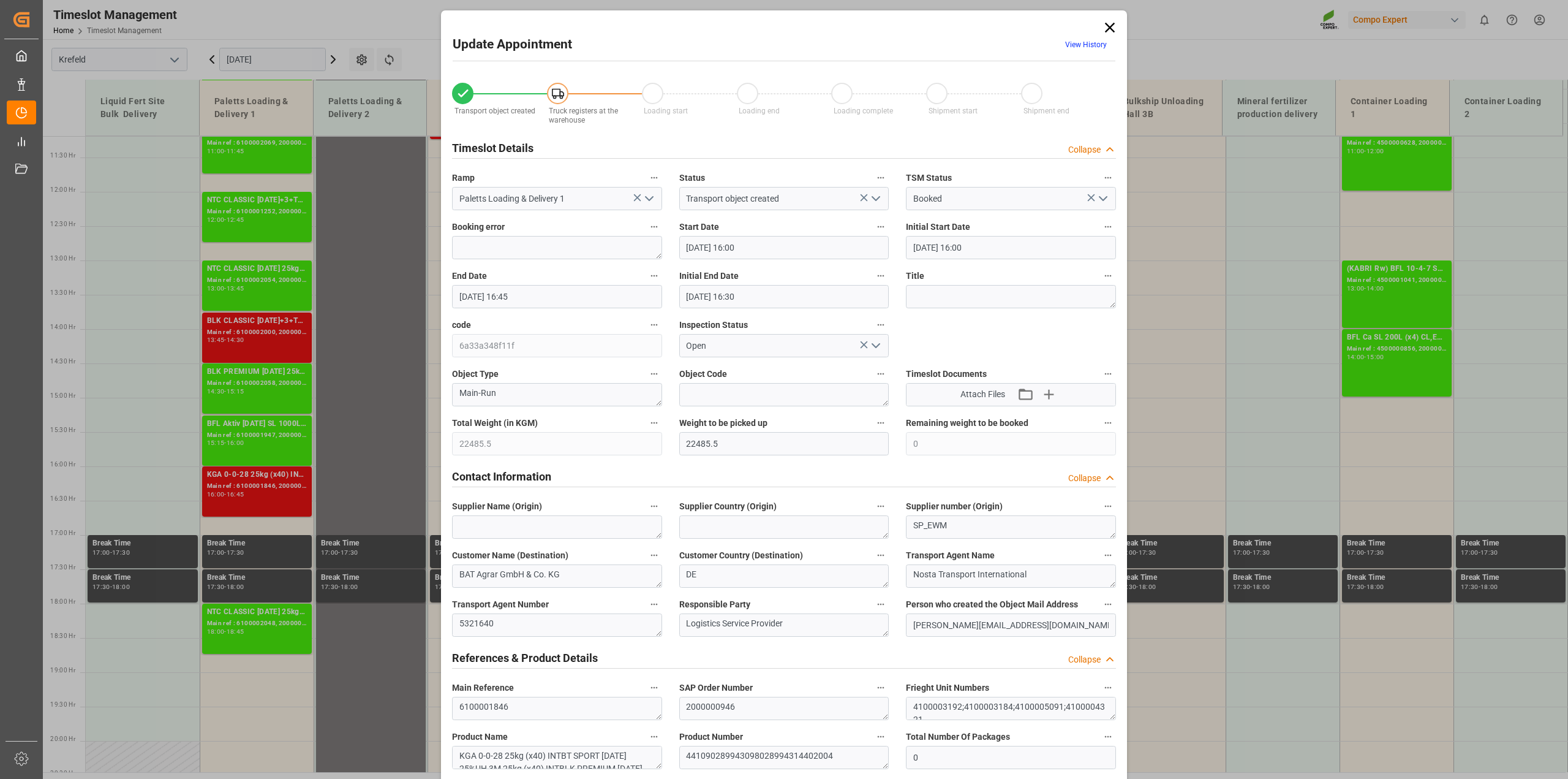
scroll to position [383, 0]
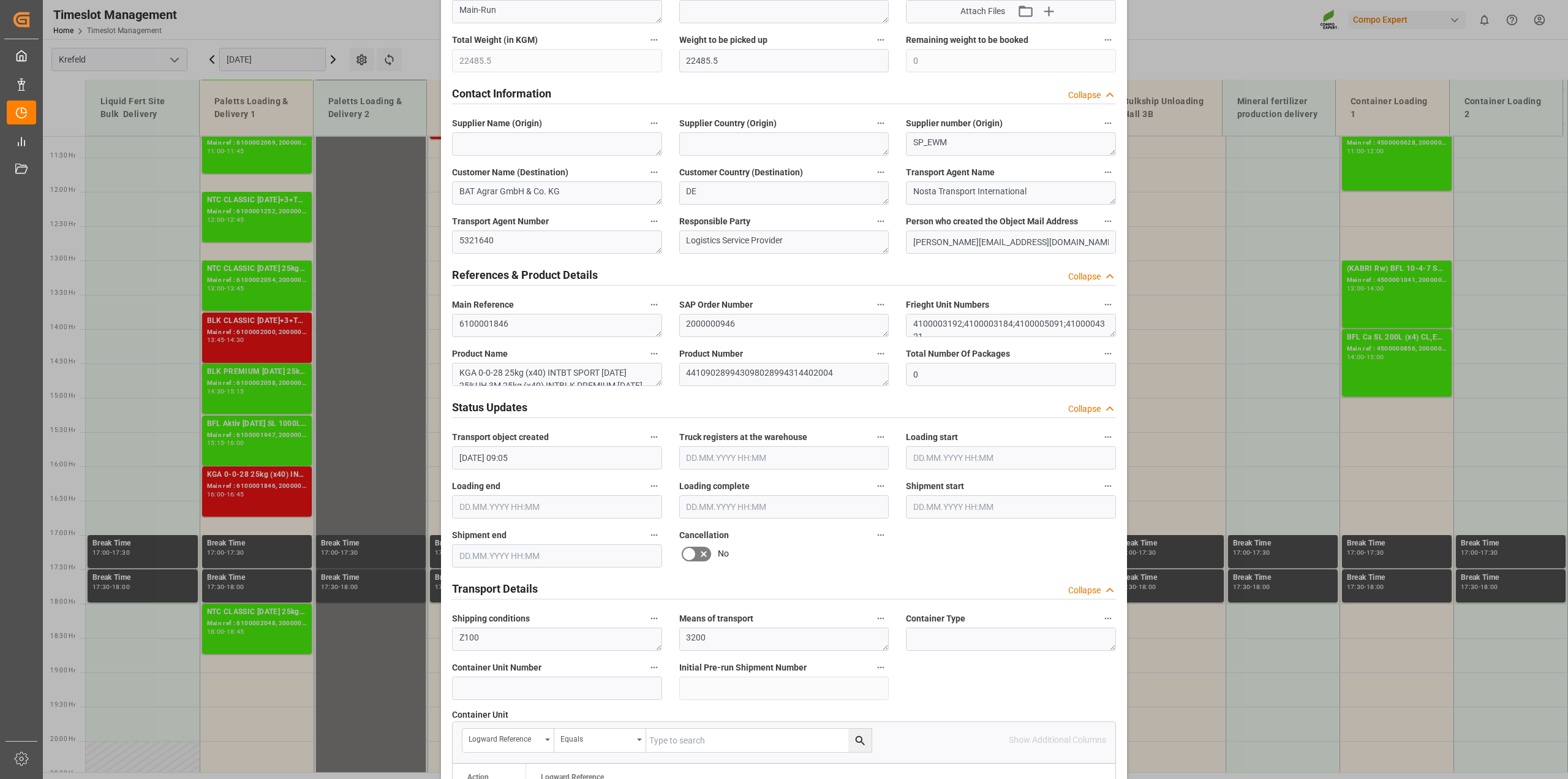
click at [702, 550] on icon at bounding box center [703, 554] width 15 height 15
click at [0, 0] on input "checkbox" at bounding box center [0, 0] width 0 height 0
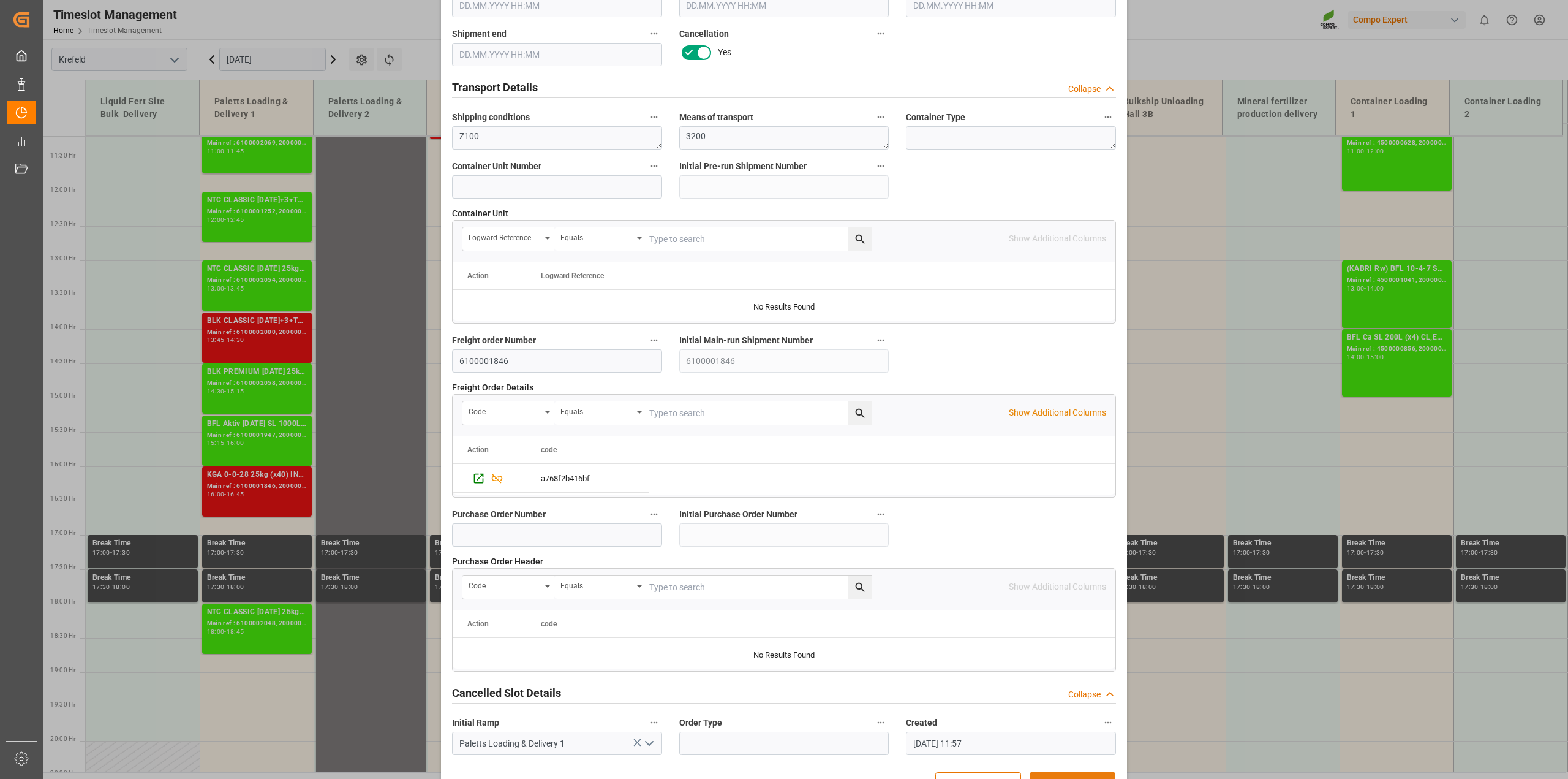
scroll to position [924, 0]
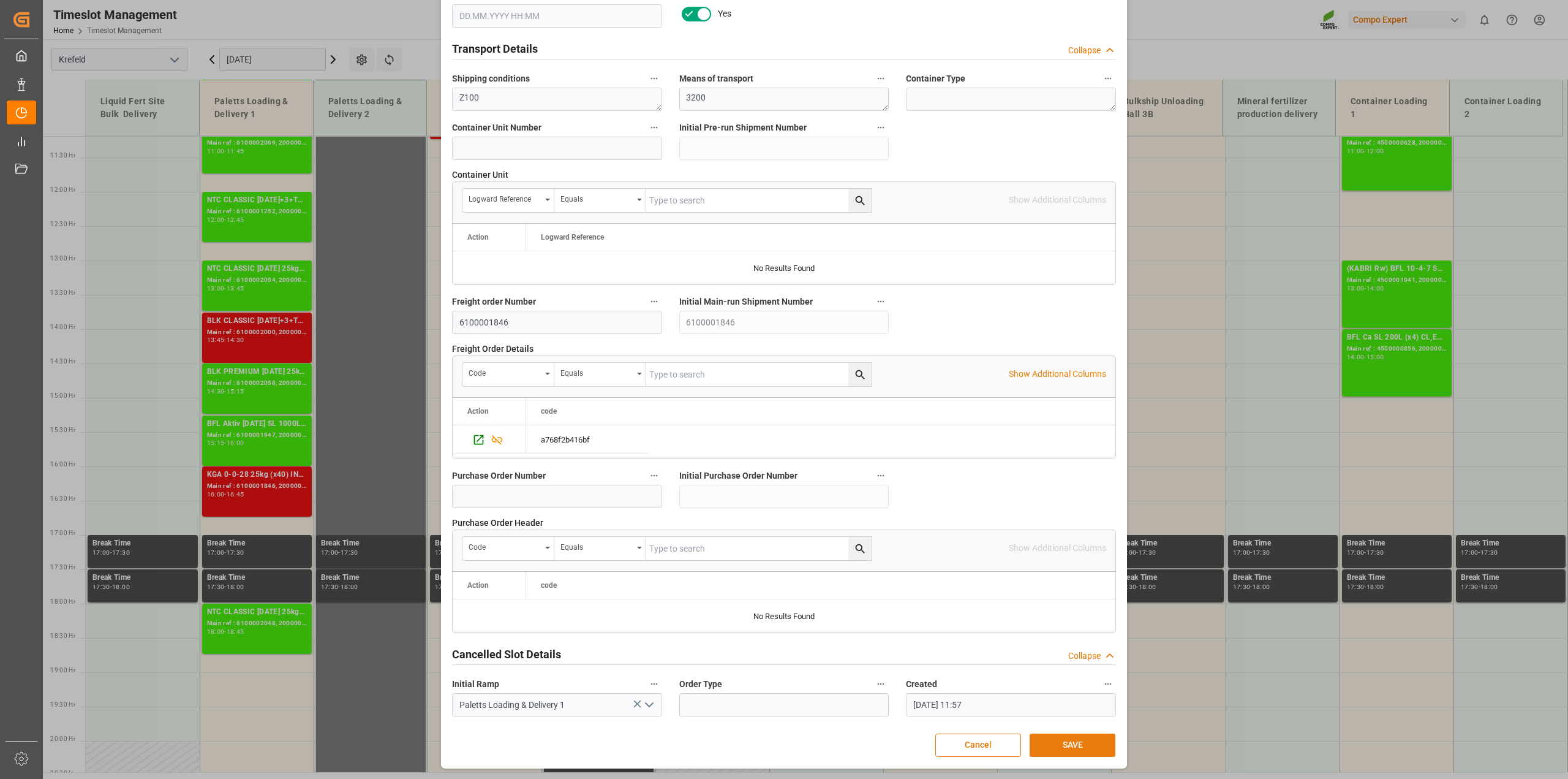
click at [1068, 744] on button "SAVE" at bounding box center [1073, 745] width 86 height 23
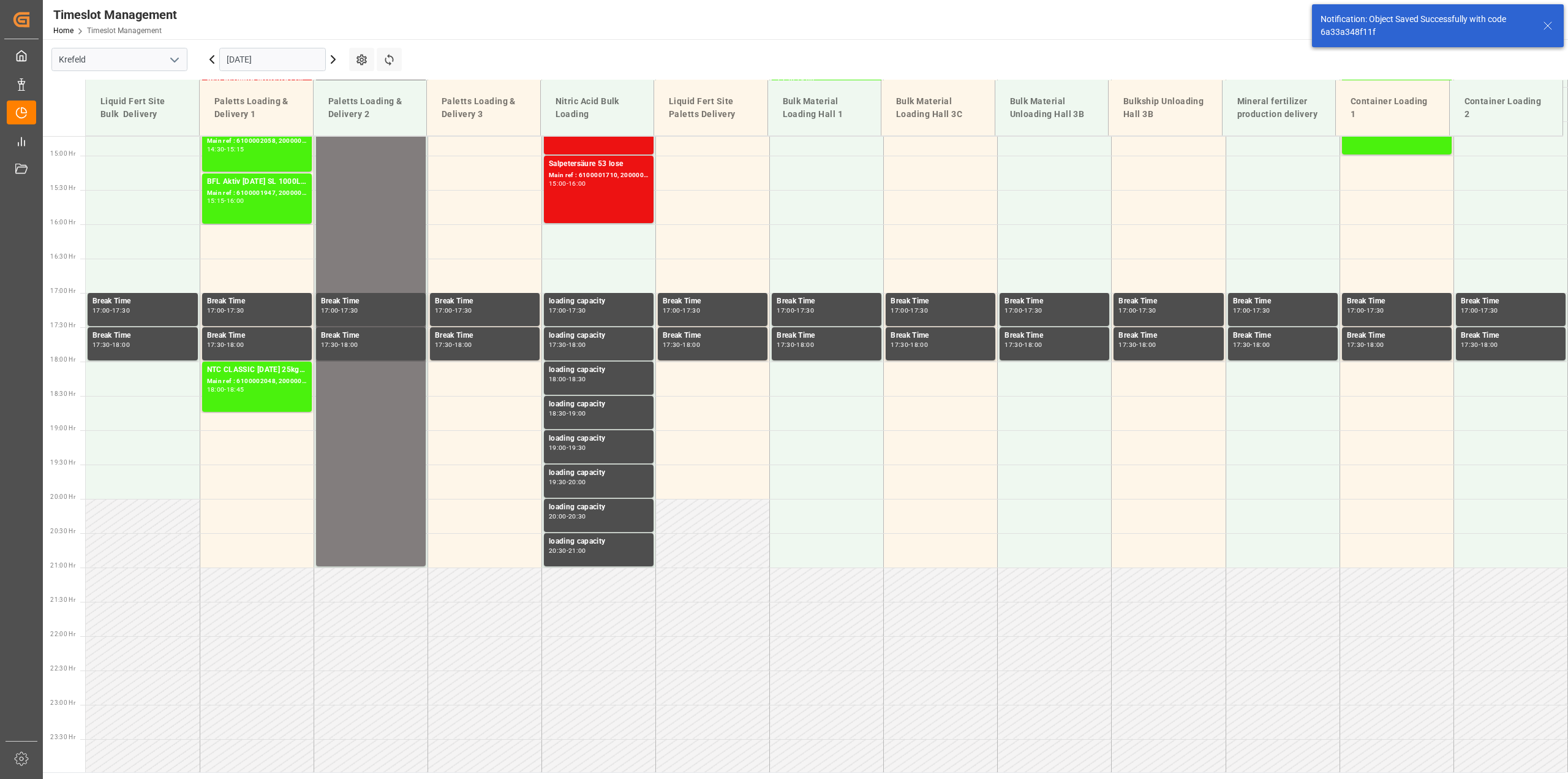
scroll to position [1011, 0]
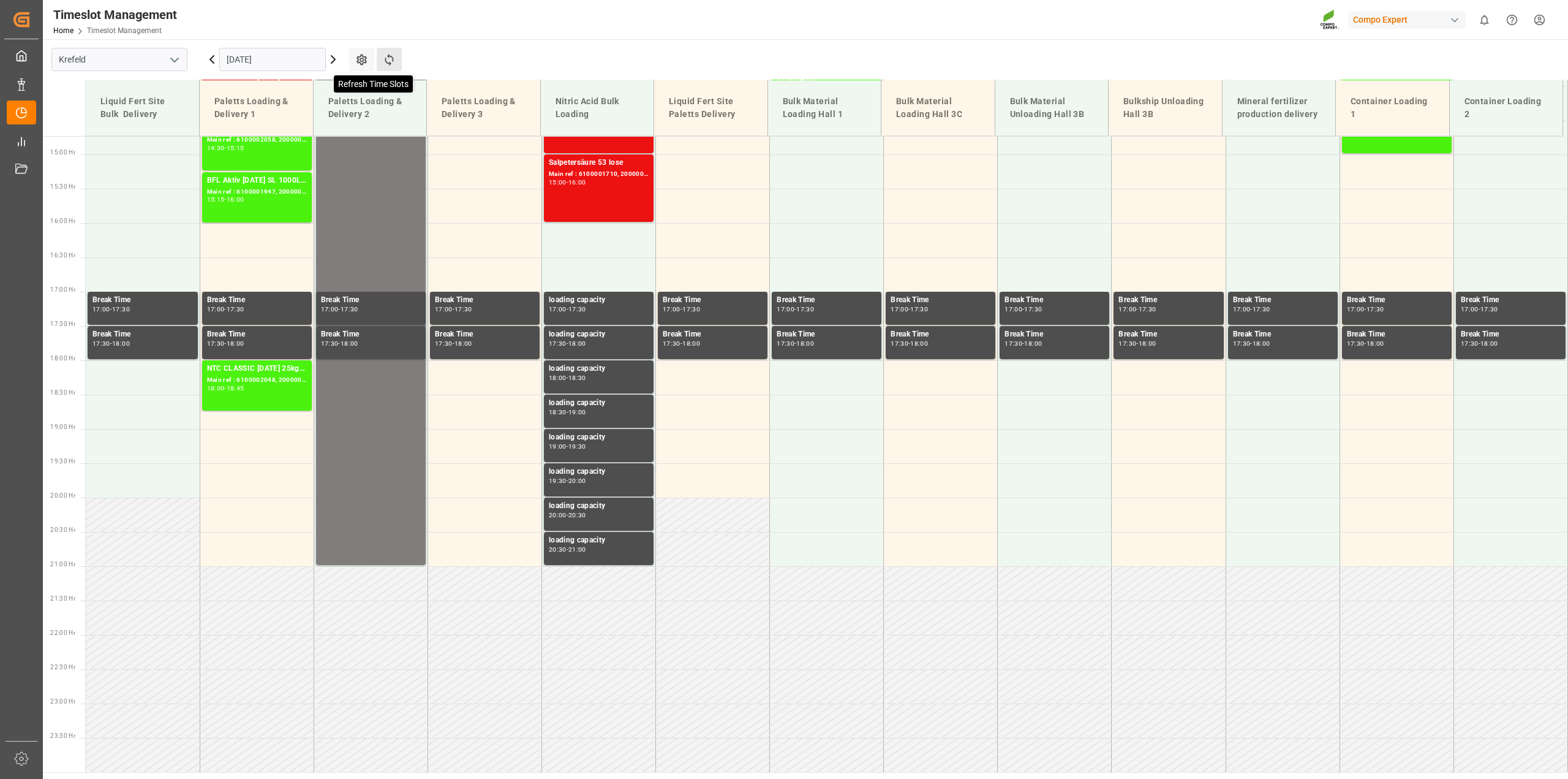
click at [391, 54] on icon at bounding box center [390, 60] width 13 height 13
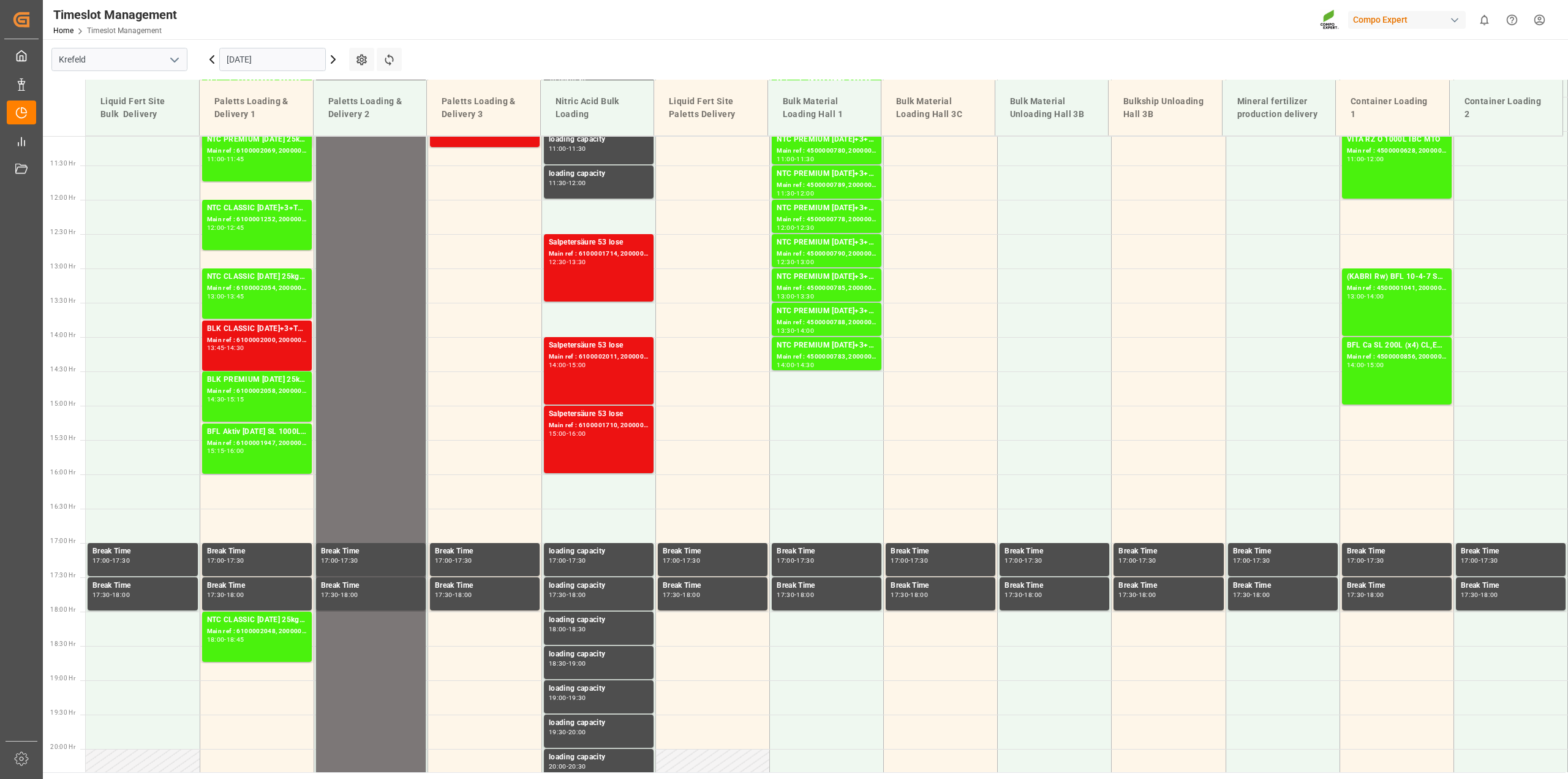
scroll to position [530, 0]
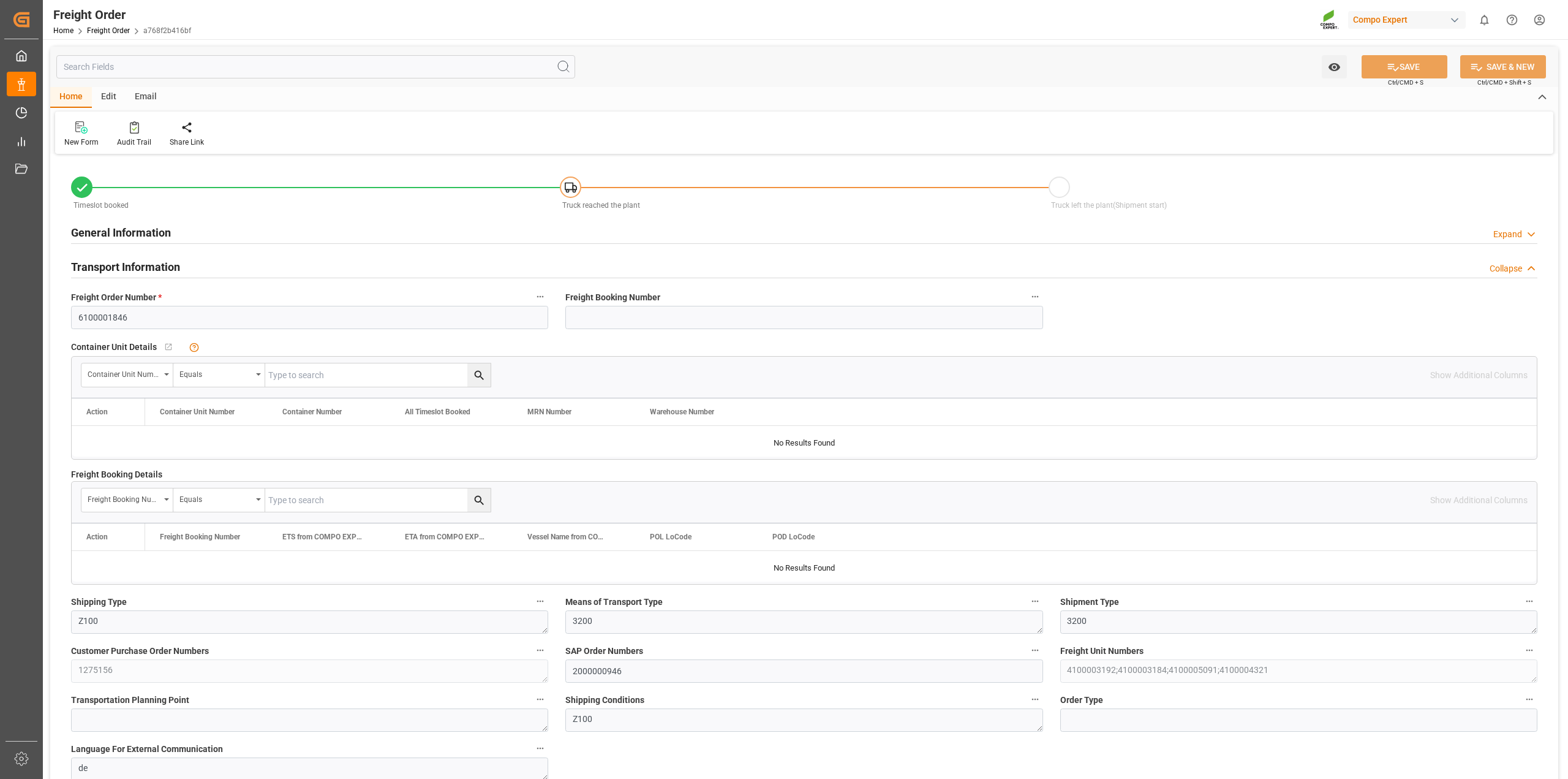
type input "0"
type input "22485.5"
type input "0"
type input "22485.5"
type input "12.09.2025 01:00"
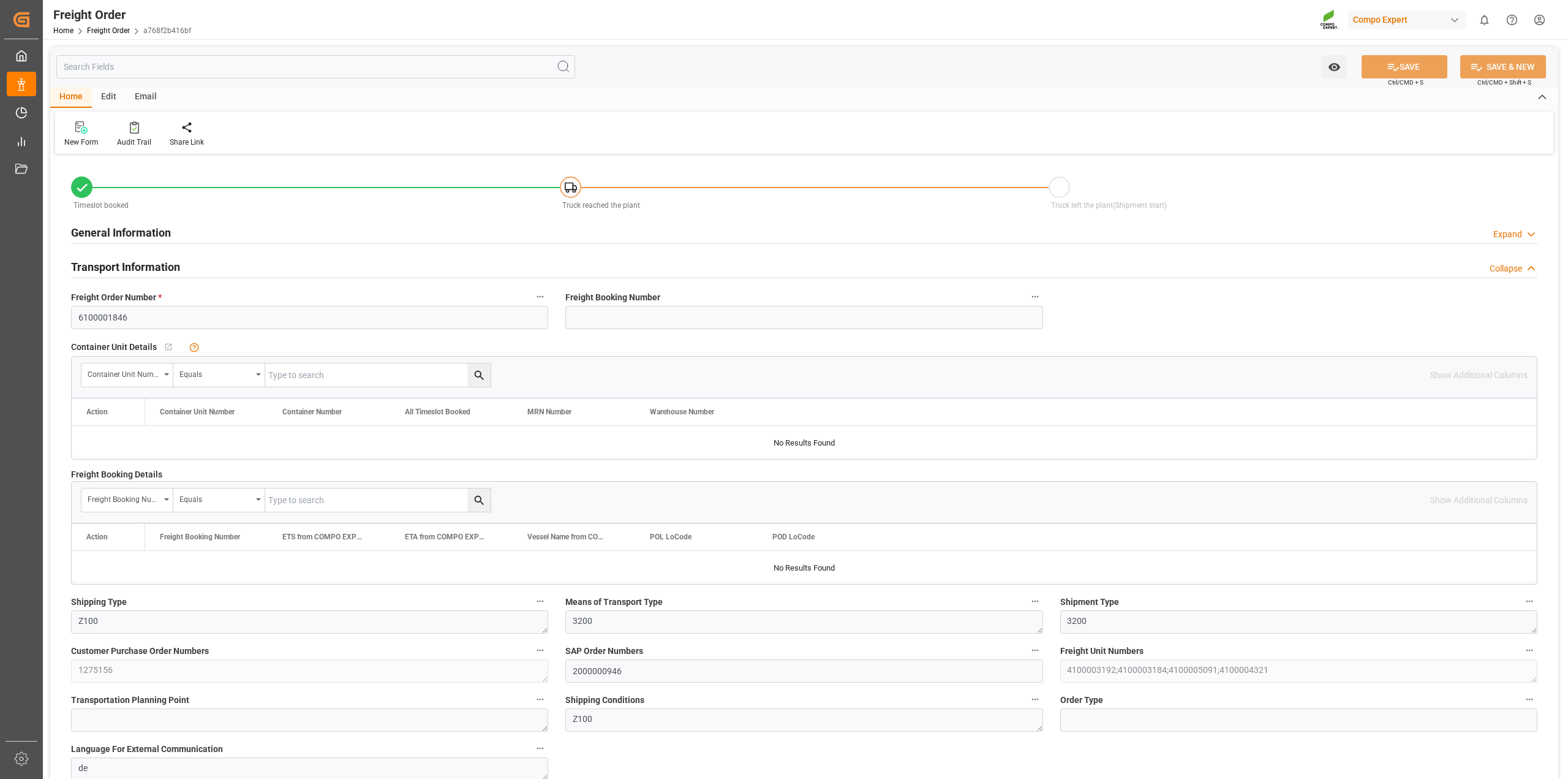
type input "[DATE] 09:05"
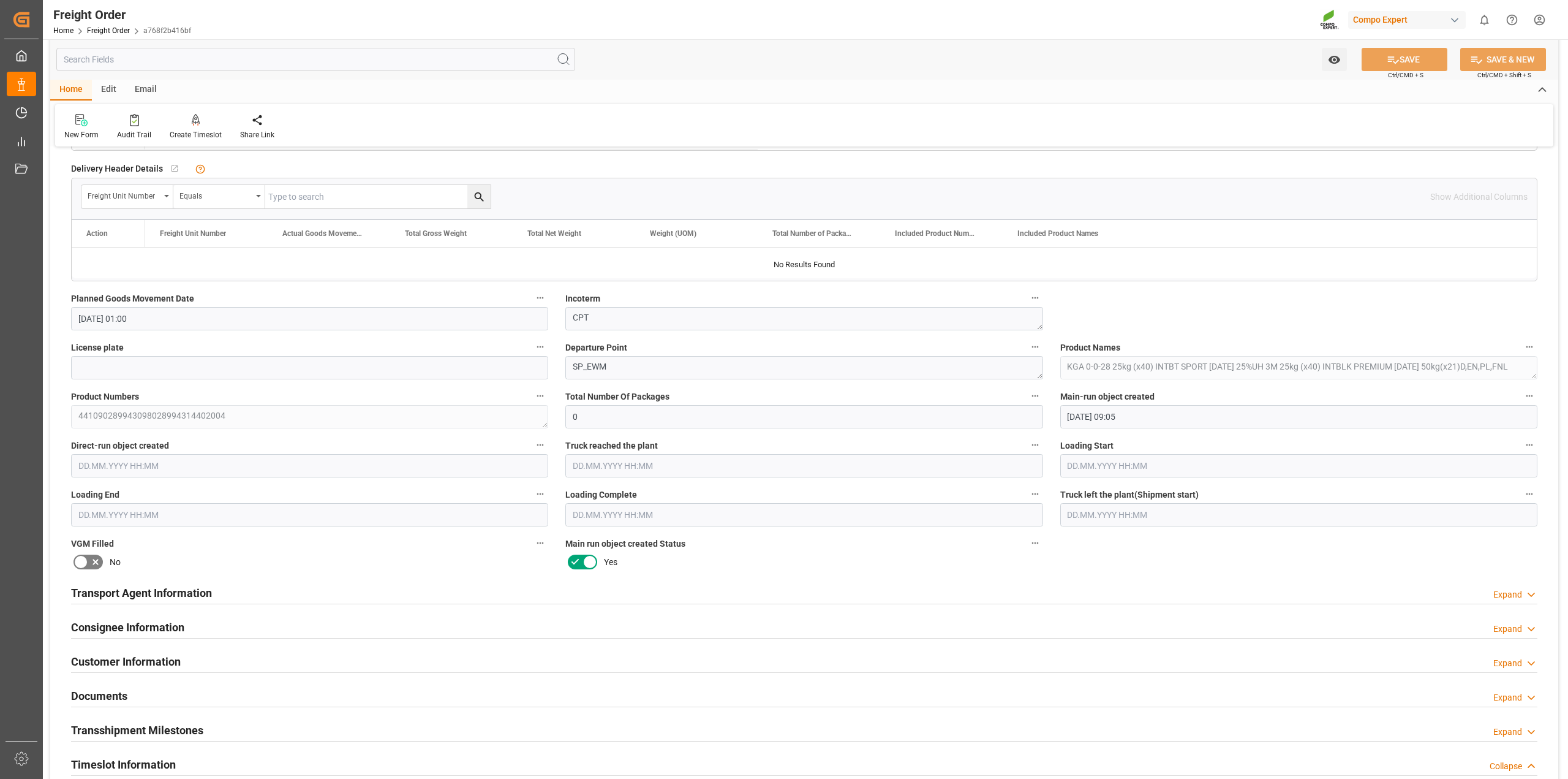
scroll to position [1072, 0]
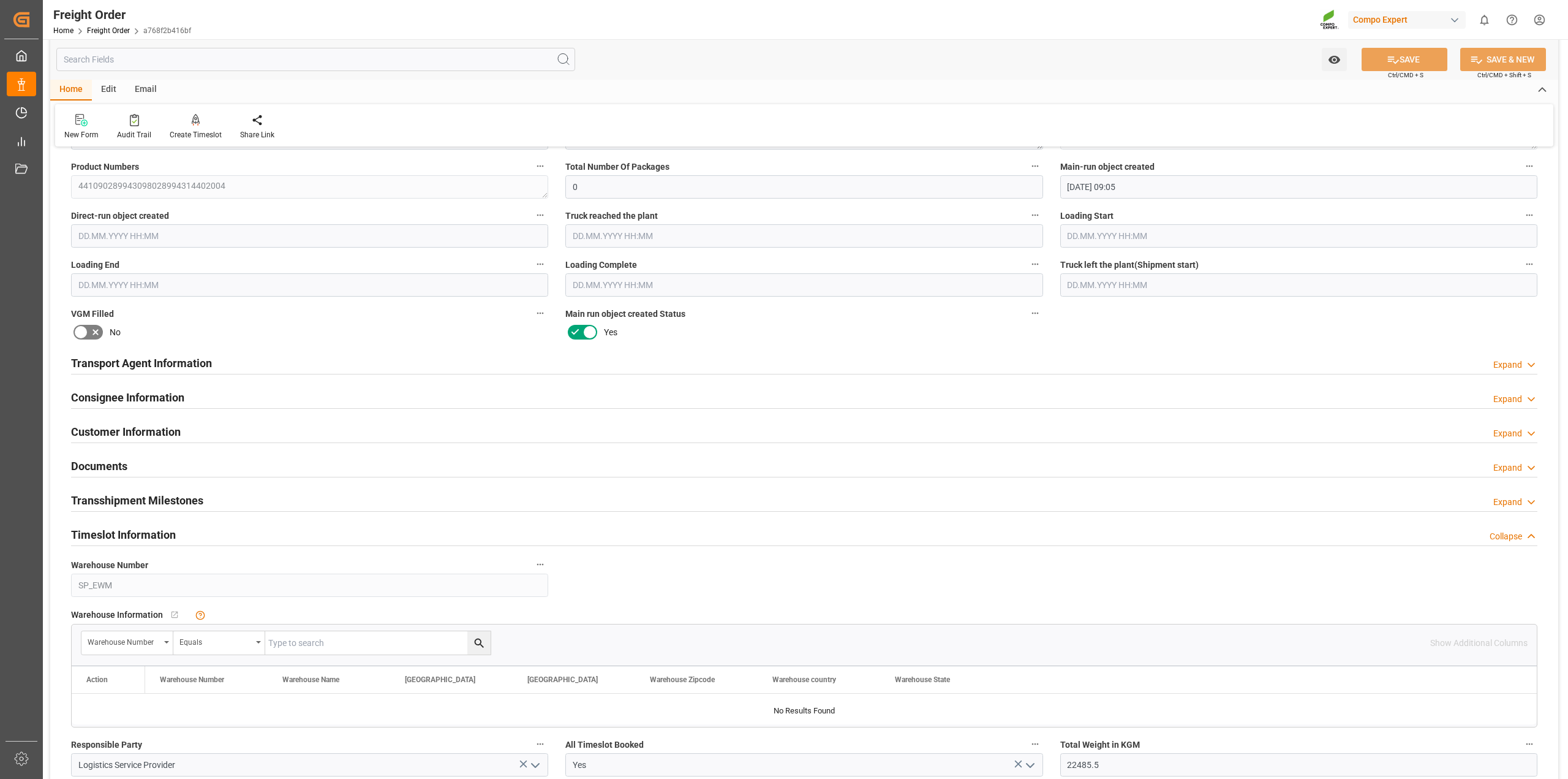
click at [288, 362] on div "Transport Agent Information Expand" at bounding box center [803, 362] width 1466 height 23
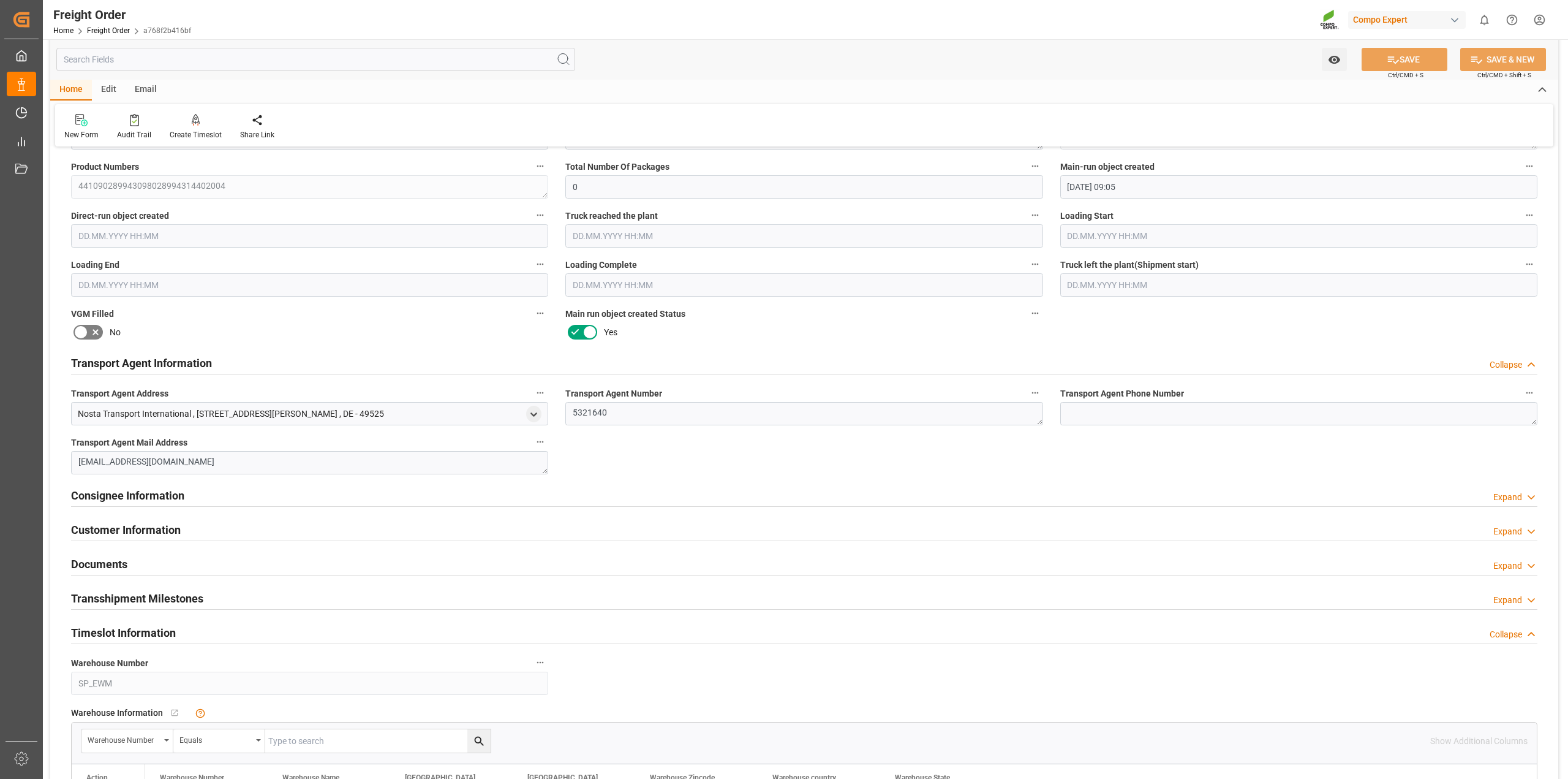
click at [201, 498] on div "Consignee Information Expand" at bounding box center [803, 494] width 1466 height 23
